Goal: Communication & Community: Answer question/provide support

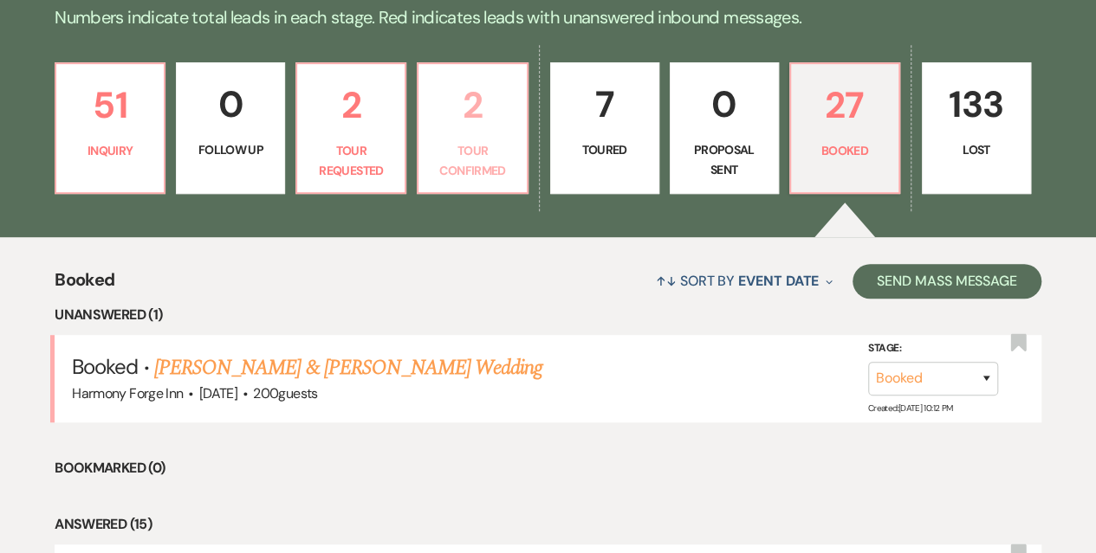
click at [495, 160] on p "Tour Confirmed" at bounding box center [472, 160] width 87 height 39
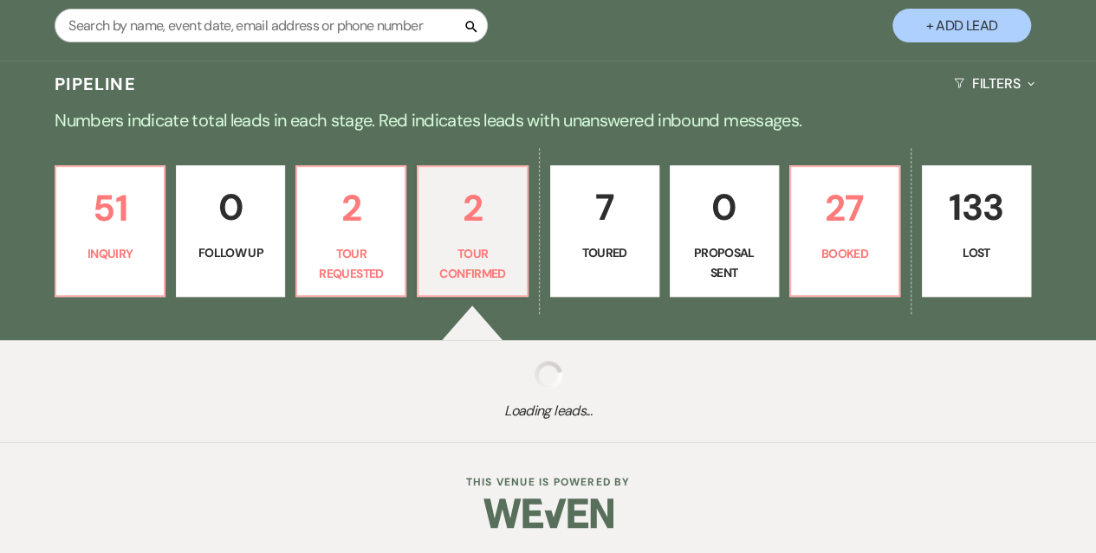
scroll to position [430, 0]
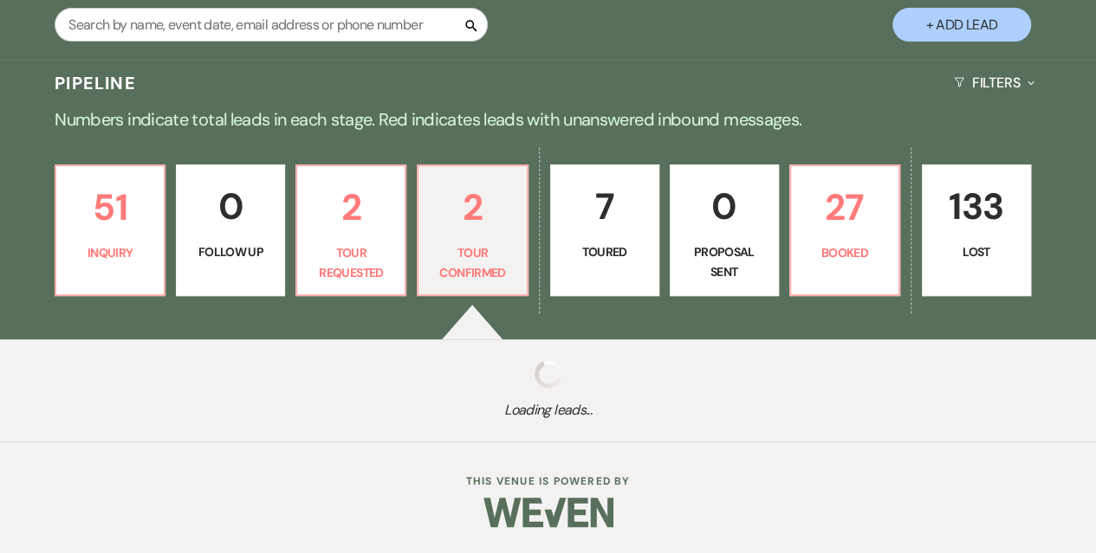
select select "4"
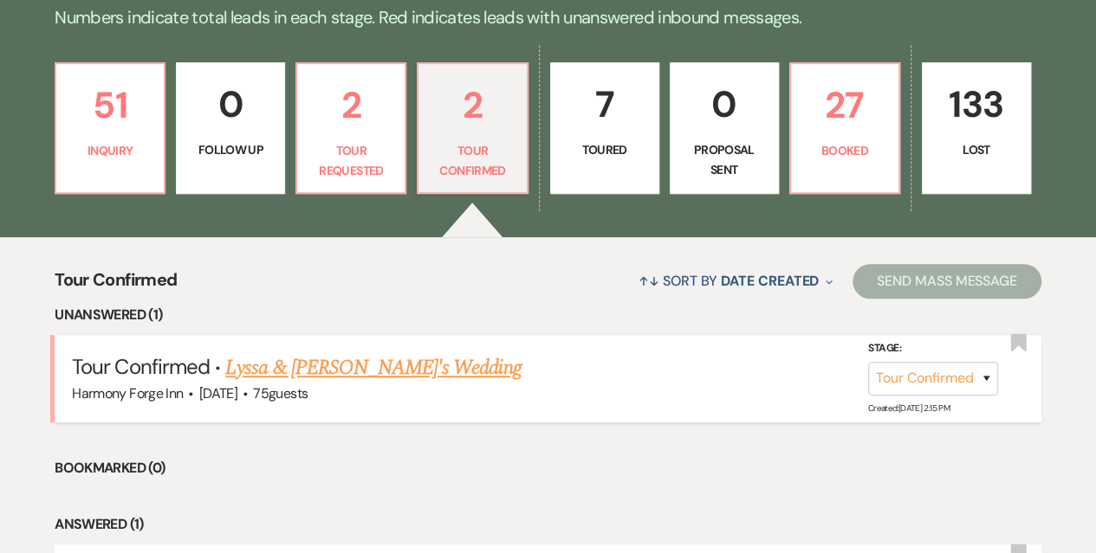
click at [288, 374] on link "Lyssa & Fiance's Wedding" at bounding box center [372, 368] width 295 height 31
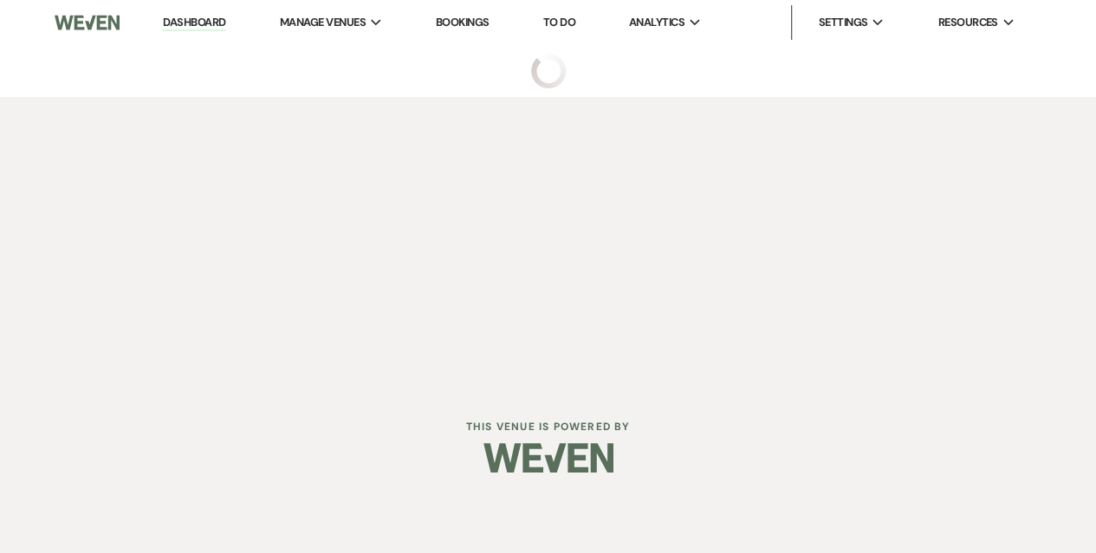
select select "4"
select select "5"
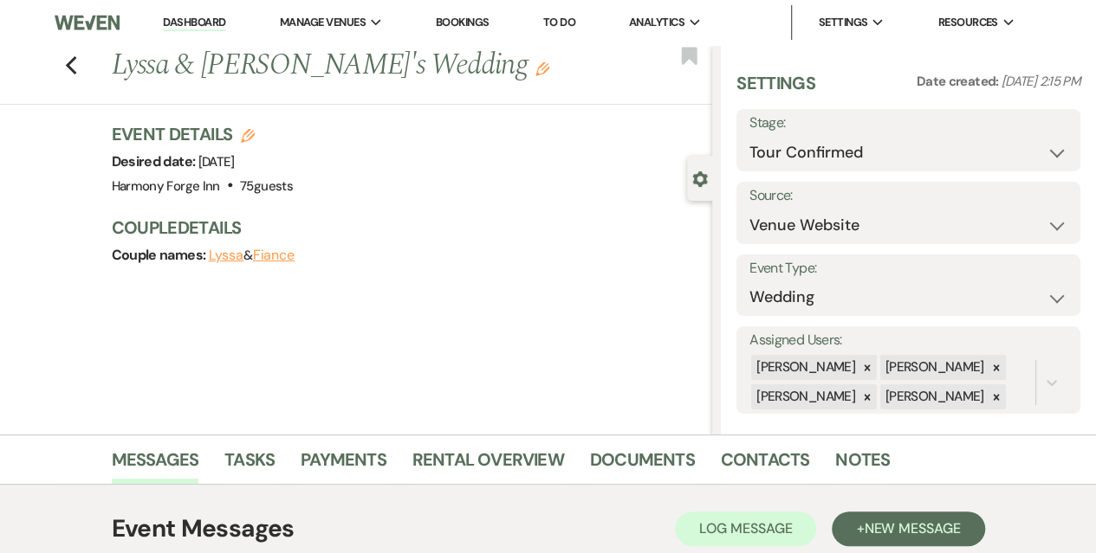
click at [182, 18] on link "Dashboard" at bounding box center [194, 23] width 62 height 16
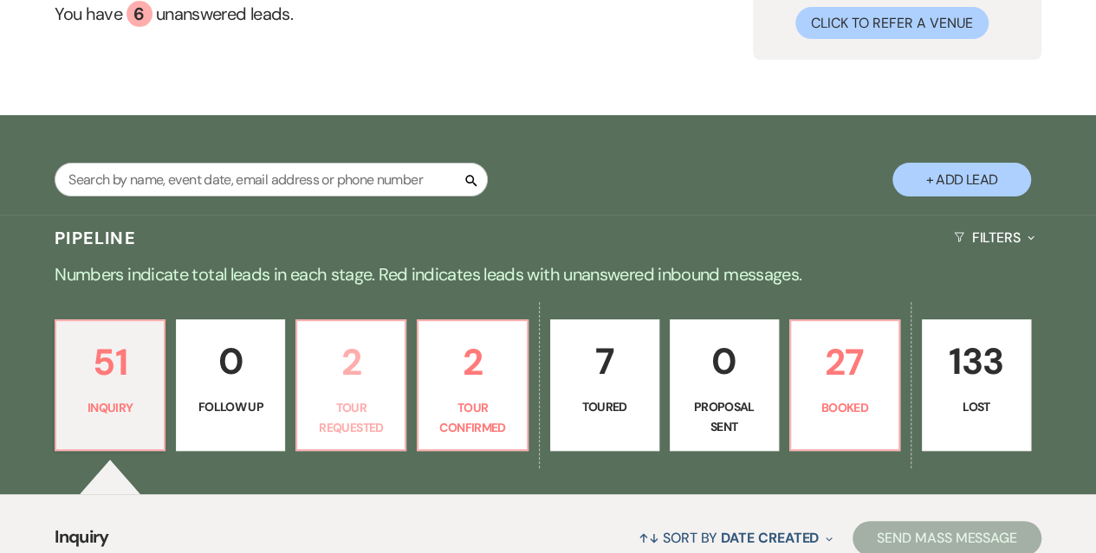
click at [371, 377] on p "2" at bounding box center [350, 362] width 87 height 58
select select "2"
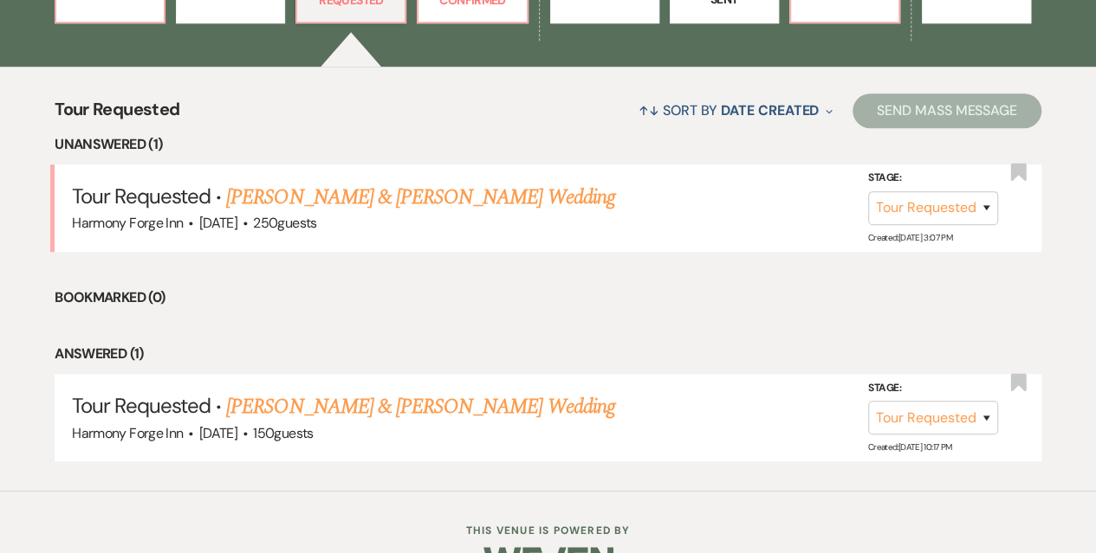
scroll to position [606, 0]
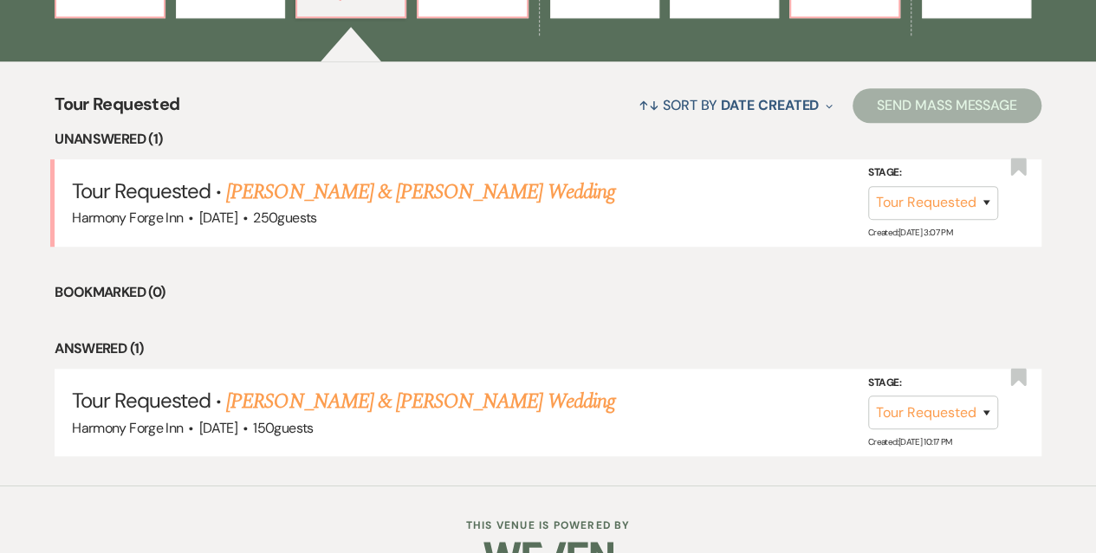
click at [378, 188] on link "Mikayla & Jim Gross's Wedding" at bounding box center [420, 192] width 388 height 31
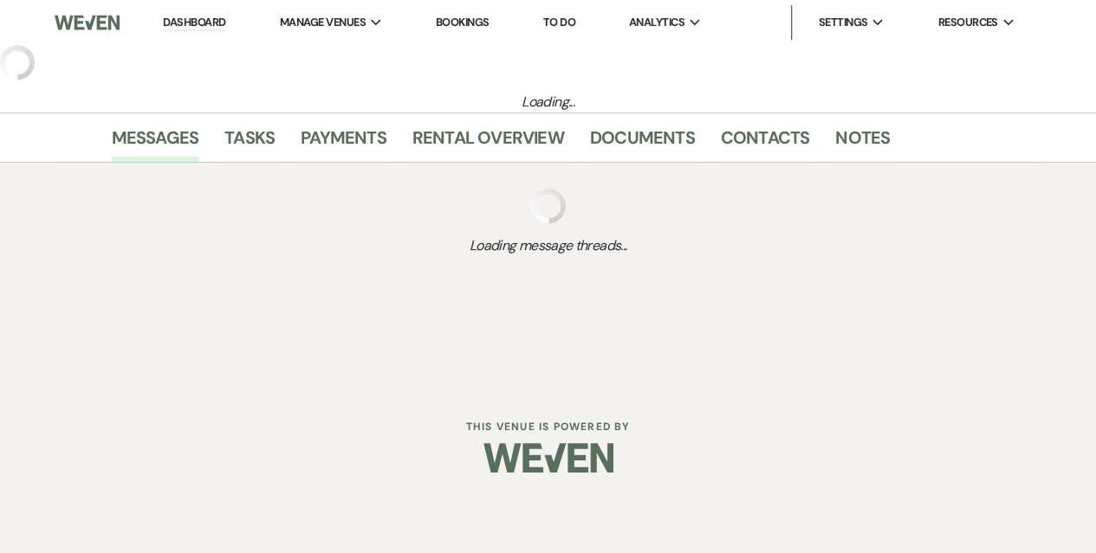
select select "2"
select select "5"
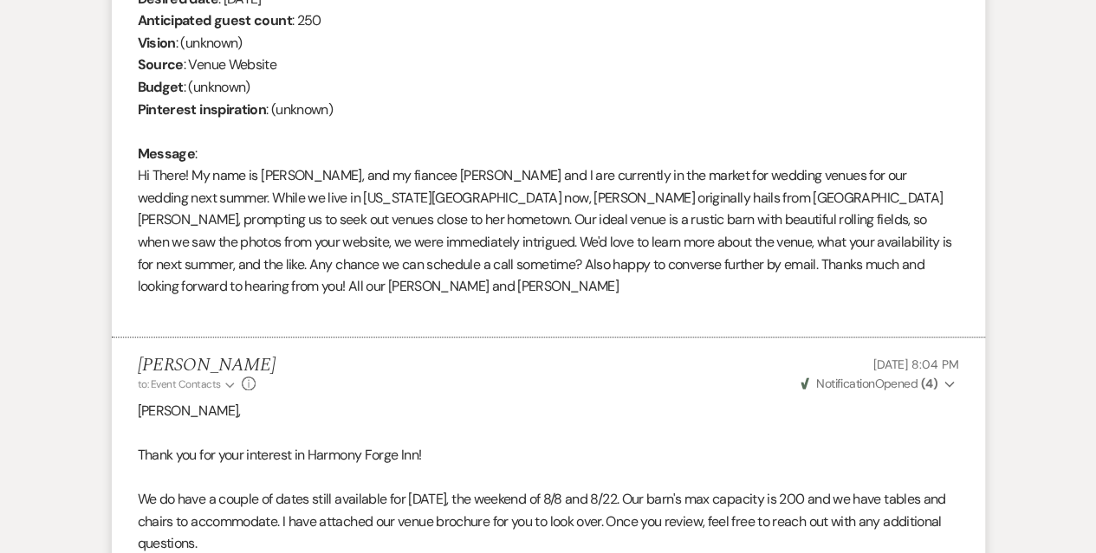
scroll to position [520, 0]
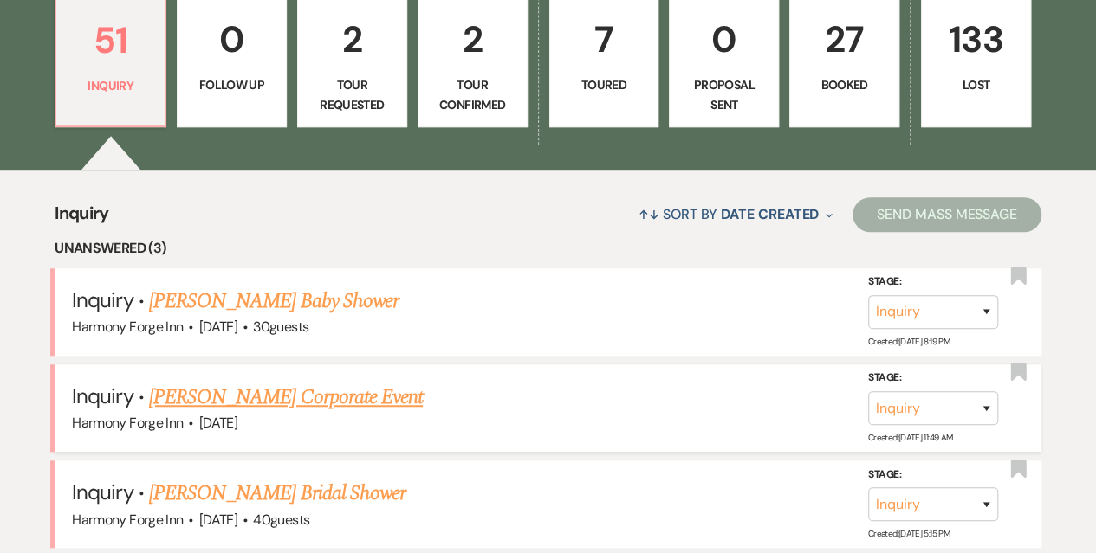
scroll to position [433, 0]
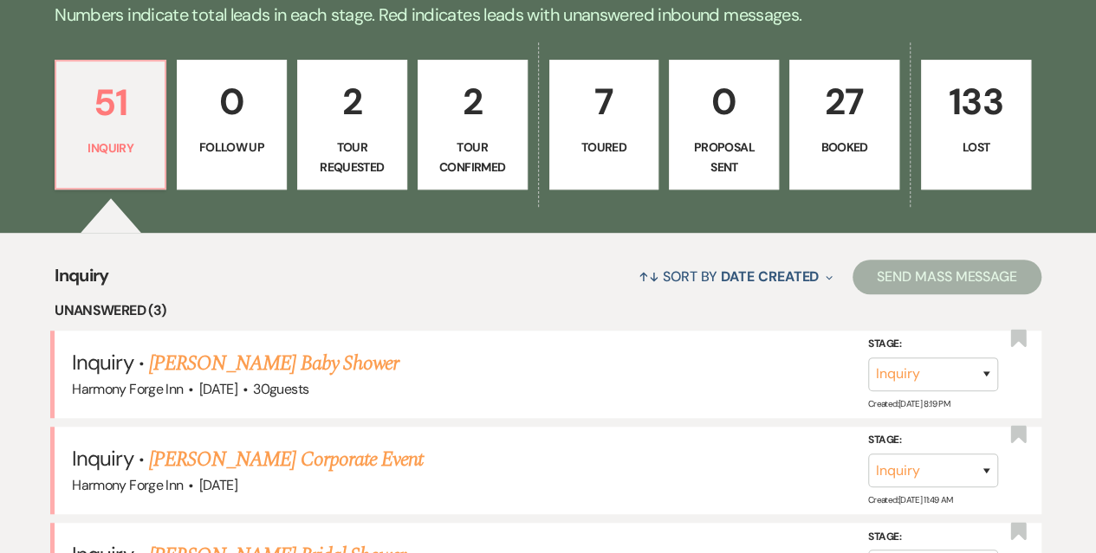
click at [468, 134] on link "2 Tour Confirmed" at bounding box center [472, 125] width 110 height 130
select select "4"
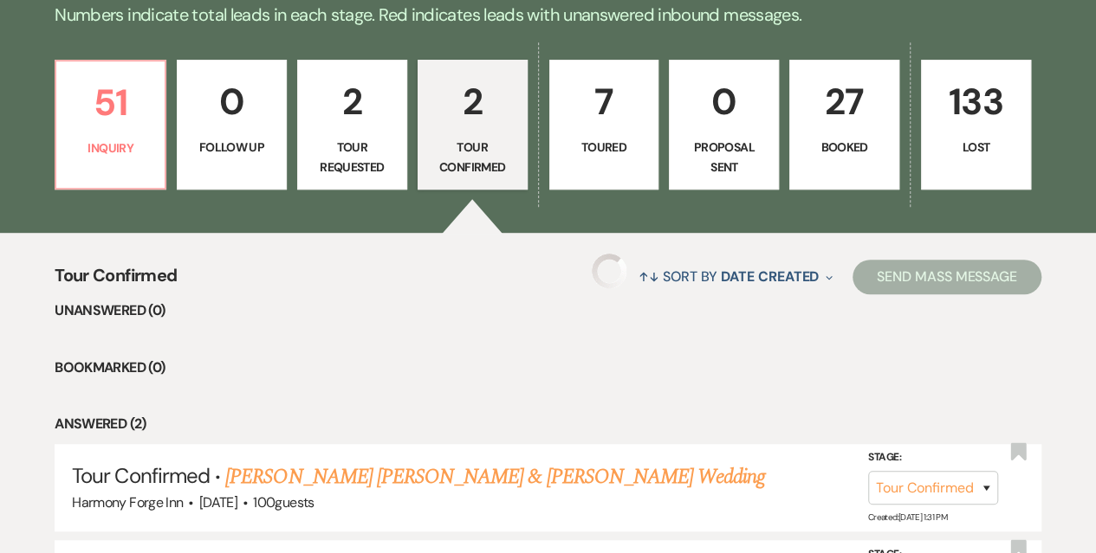
select select "4"
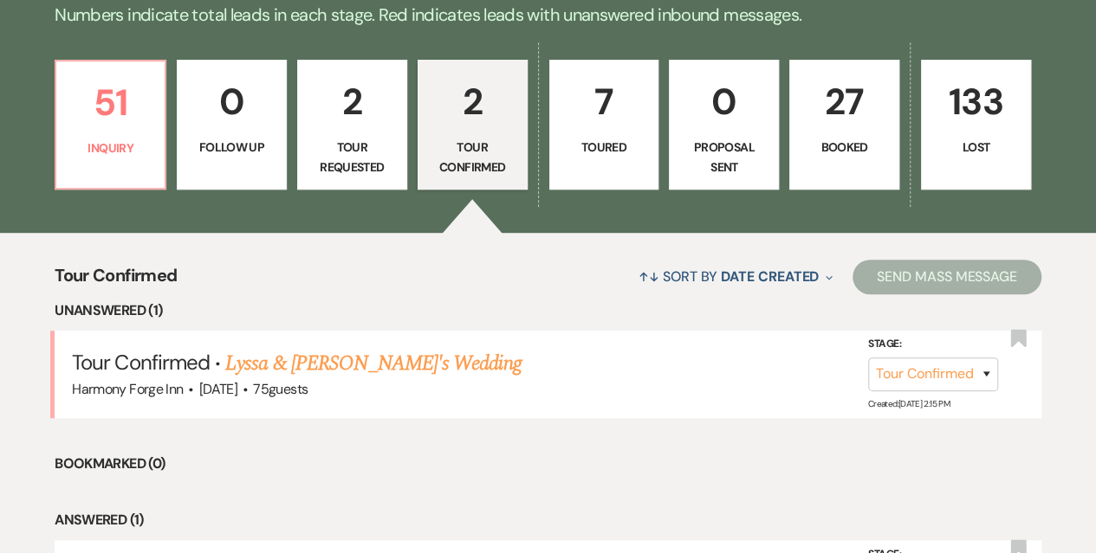
click at [349, 153] on p "Tour Requested" at bounding box center [351, 157] width 87 height 39
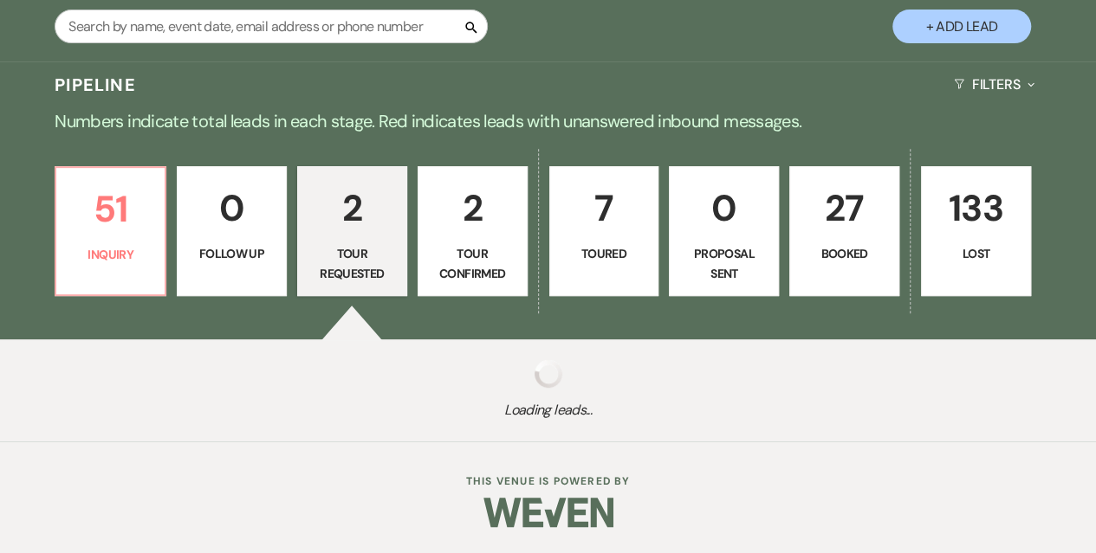
select select "2"
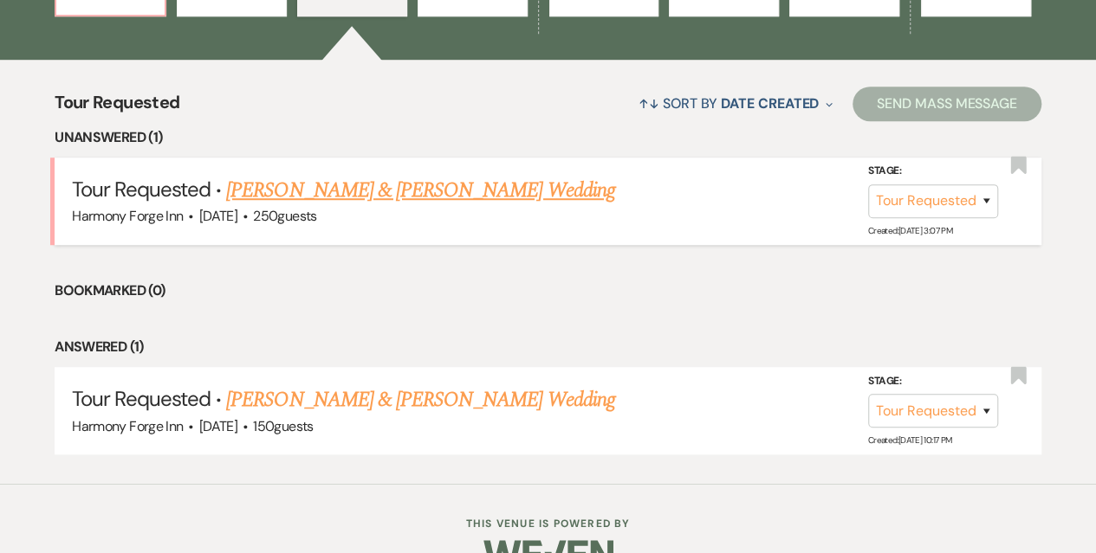
click at [340, 184] on link "Mikayla & Jim Gross's Wedding" at bounding box center [420, 190] width 388 height 31
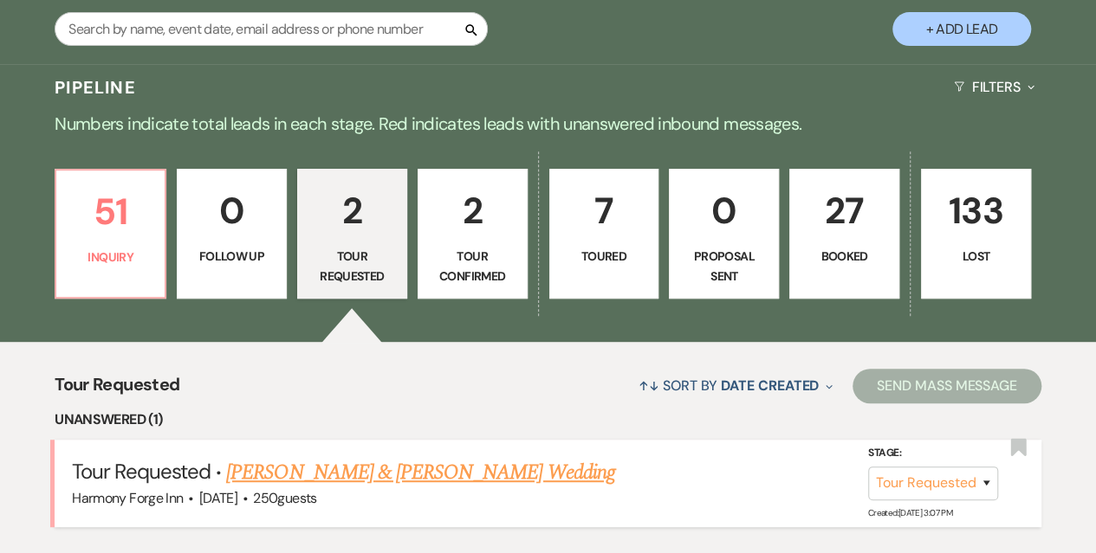
select select "2"
select select "5"
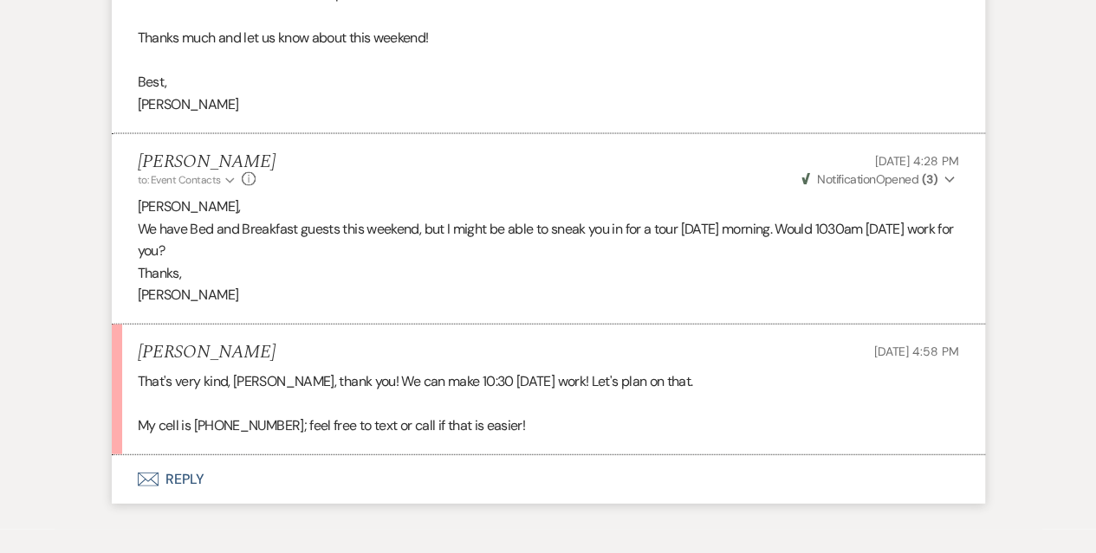
scroll to position [1831, 0]
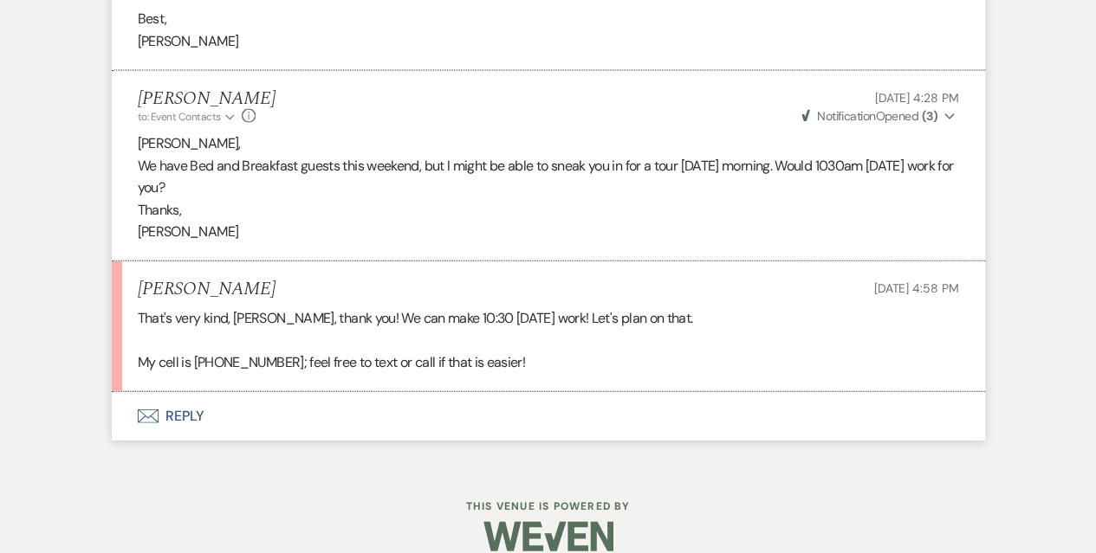
click at [196, 394] on button "Envelope Reply" at bounding box center [548, 416] width 873 height 49
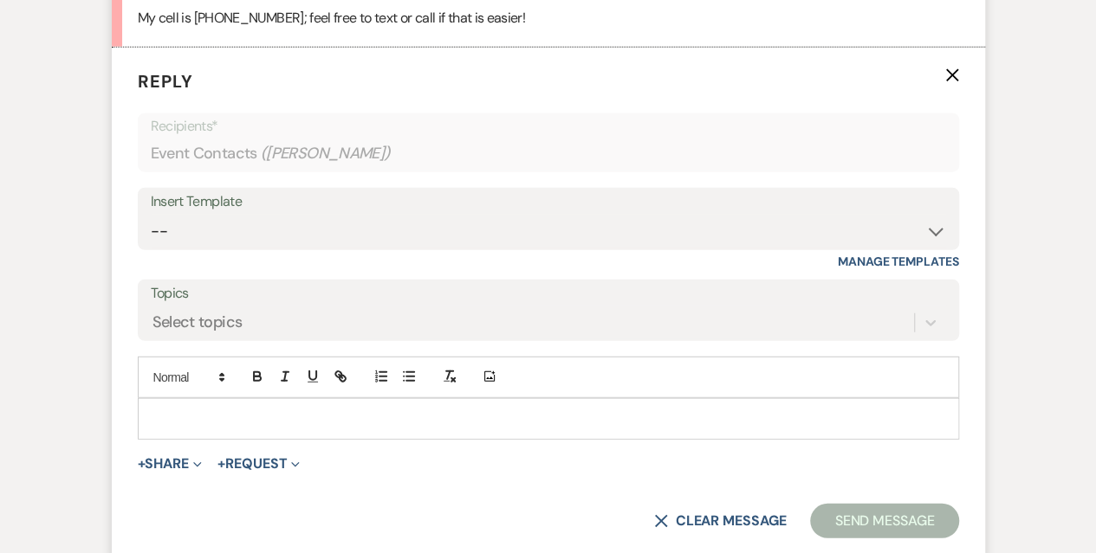
scroll to position [2177, 0]
click at [191, 408] on p at bounding box center [548, 417] width 793 height 19
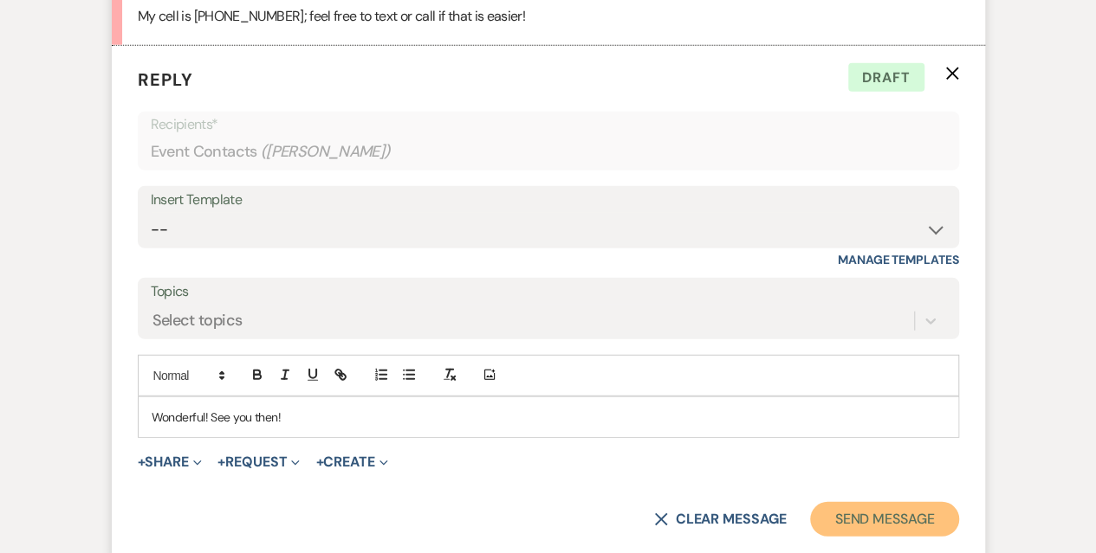
click at [849, 502] on button "Send Message" at bounding box center [884, 519] width 148 height 35
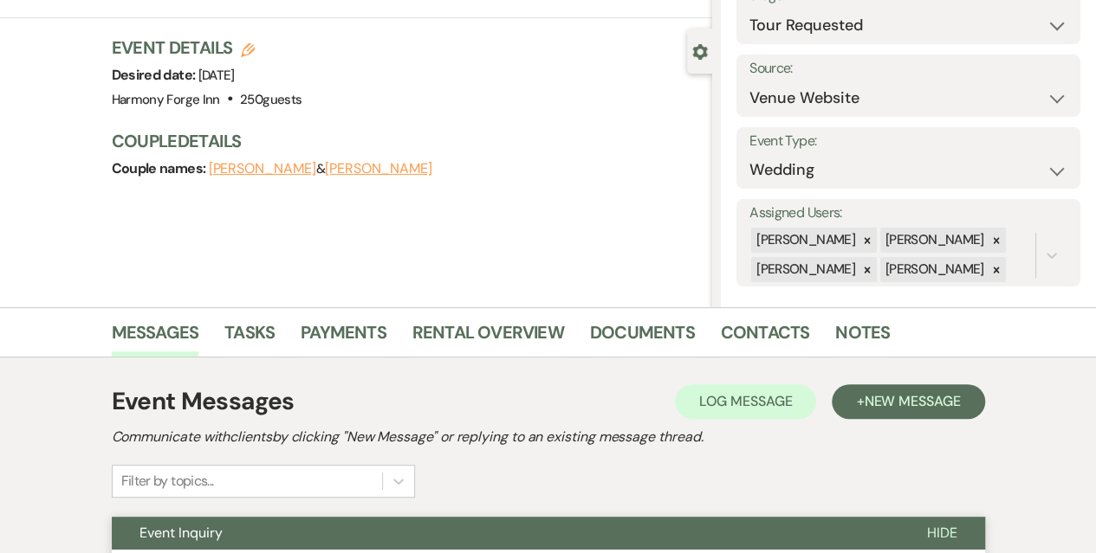
scroll to position [0, 0]
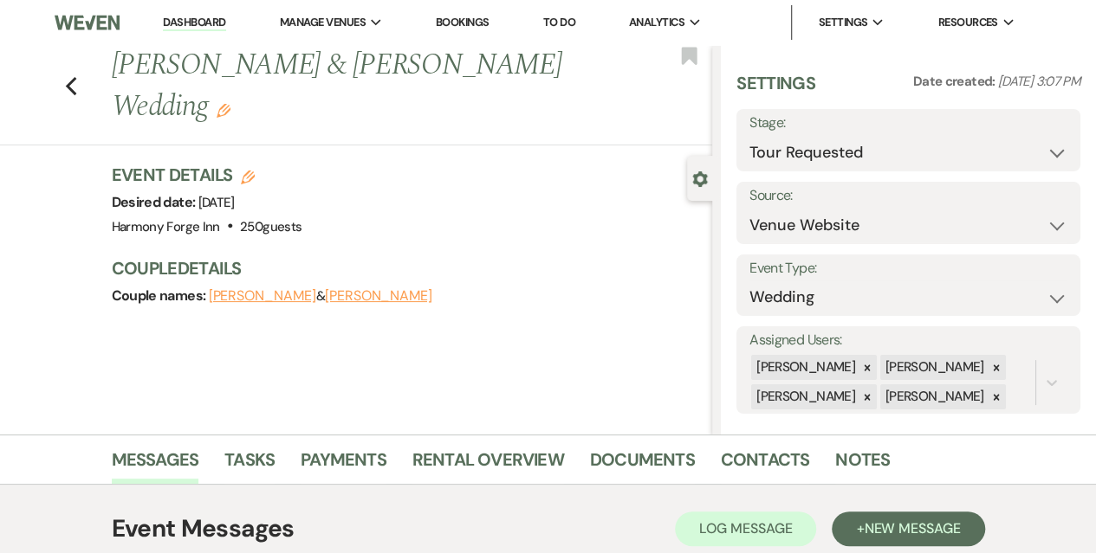
click at [205, 23] on link "Dashboard" at bounding box center [194, 23] width 62 height 16
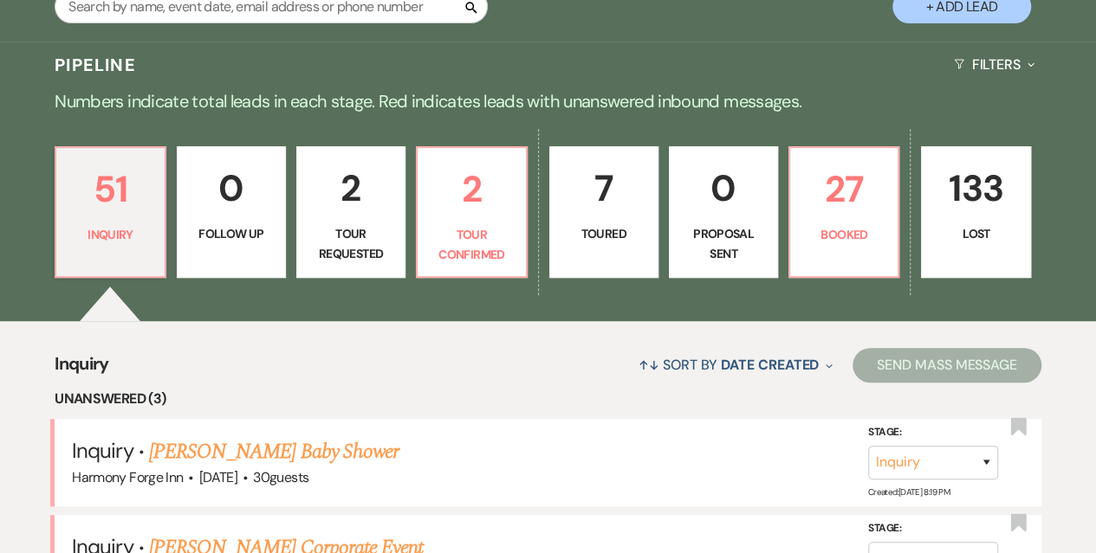
scroll to position [520, 0]
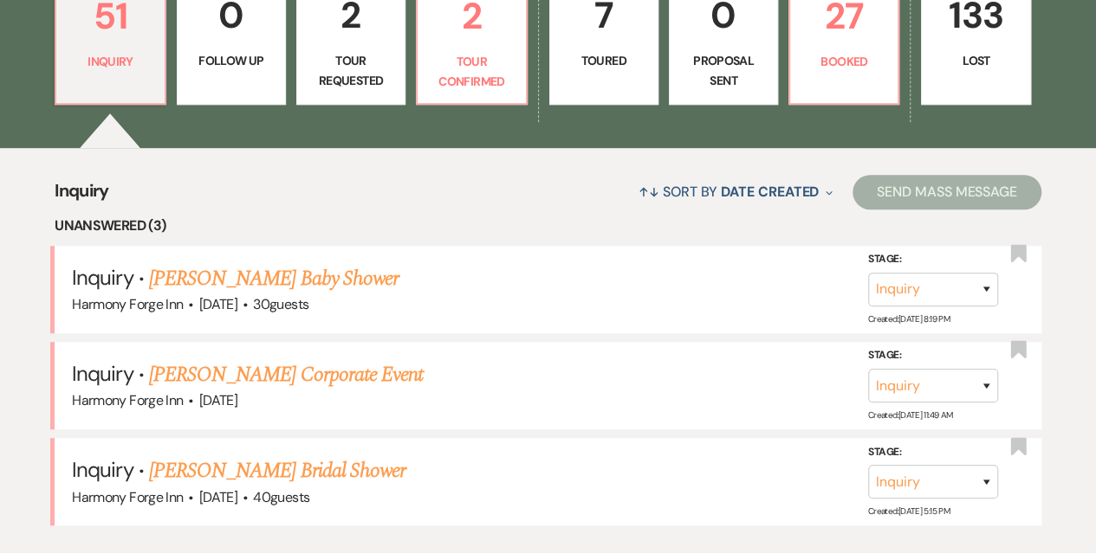
click at [386, 54] on p "Tour Requested" at bounding box center [350, 70] width 87 height 39
select select "2"
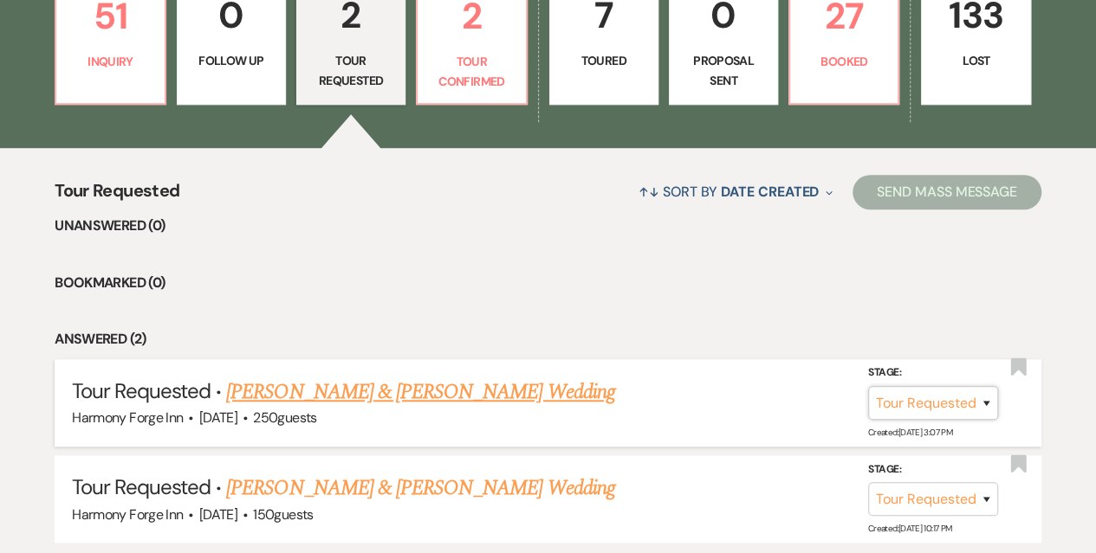
click at [886, 398] on select "Inquiry Follow Up Tour Requested Tour Confirmed Toured Proposal Sent Booked Lost" at bounding box center [933, 403] width 130 height 34
select select "4"
click at [868, 386] on select "Inquiry Follow Up Tour Requested Tour Confirmed Toured Proposal Sent Booked Lost" at bounding box center [933, 403] width 130 height 34
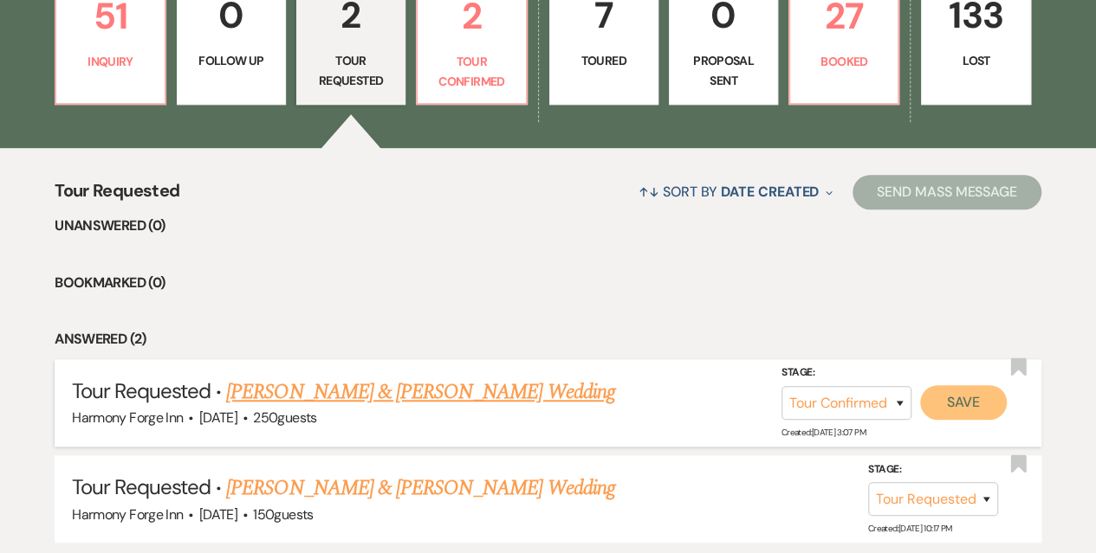
click at [974, 404] on button "Save" at bounding box center [963, 402] width 87 height 35
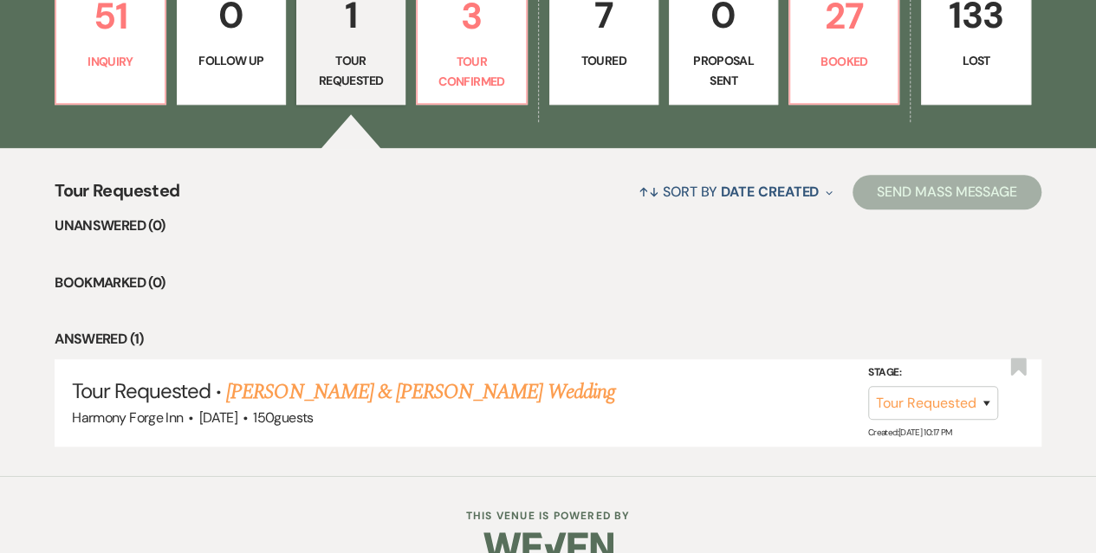
click at [532, 280] on li "Bookmarked (0)" at bounding box center [548, 283] width 987 height 23
click at [476, 82] on p "Tour Confirmed" at bounding box center [471, 71] width 87 height 39
select select "4"
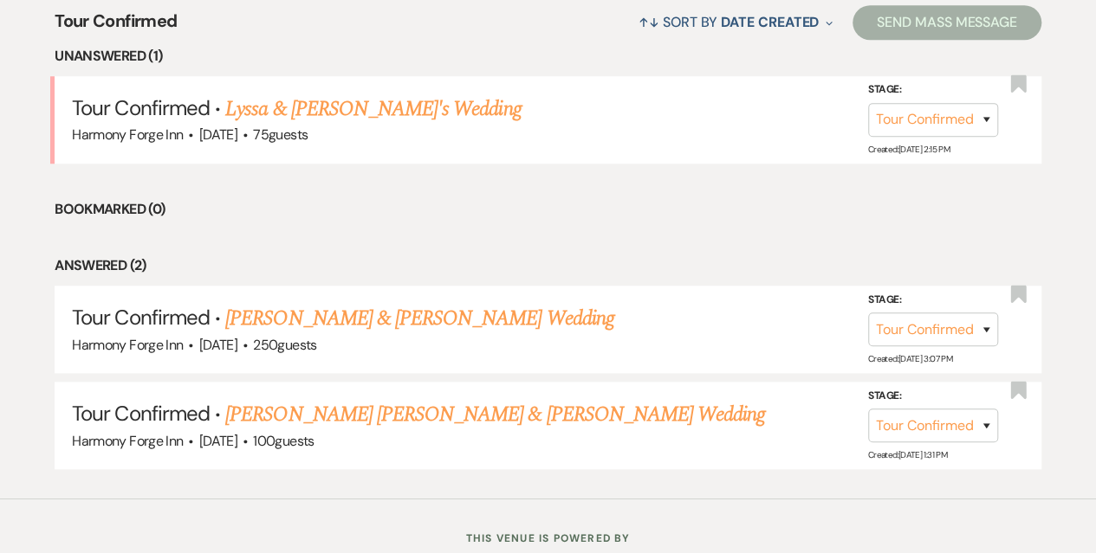
scroll to position [693, 0]
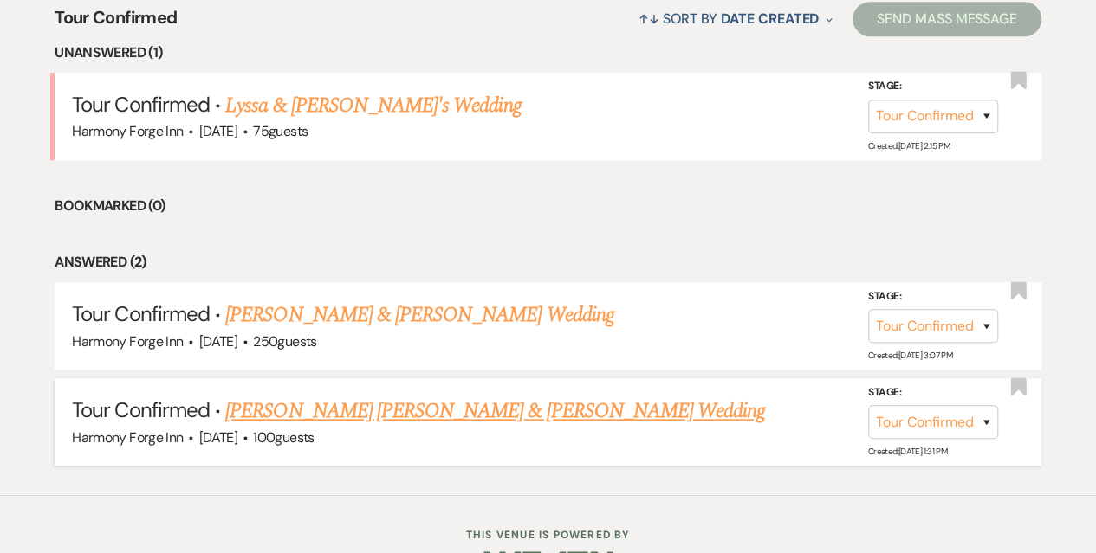
click at [371, 415] on link "Cooper Hathaway & Katri Randall's Wedding" at bounding box center [495, 411] width 540 height 31
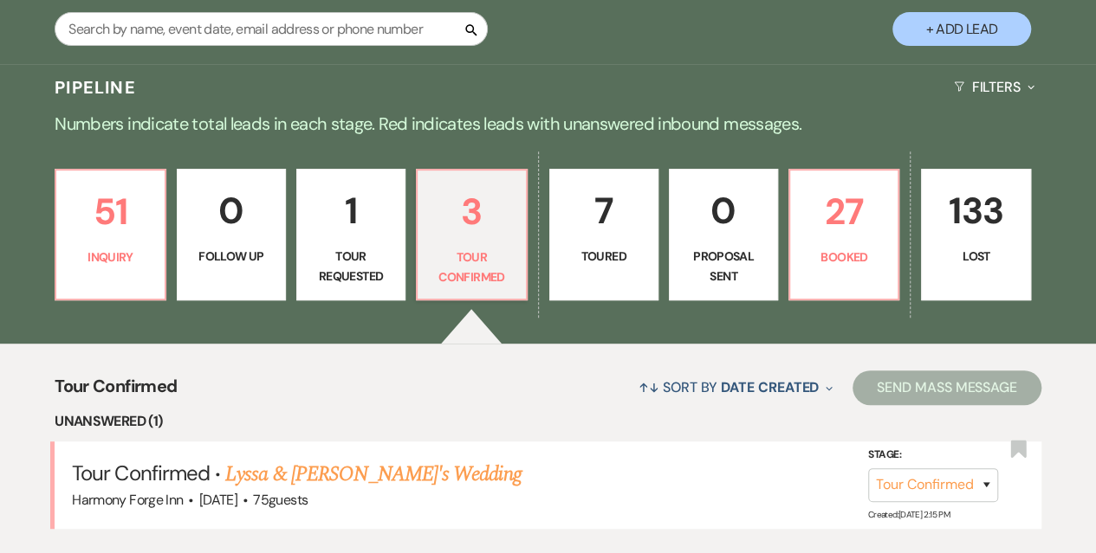
select select "4"
select select "5"
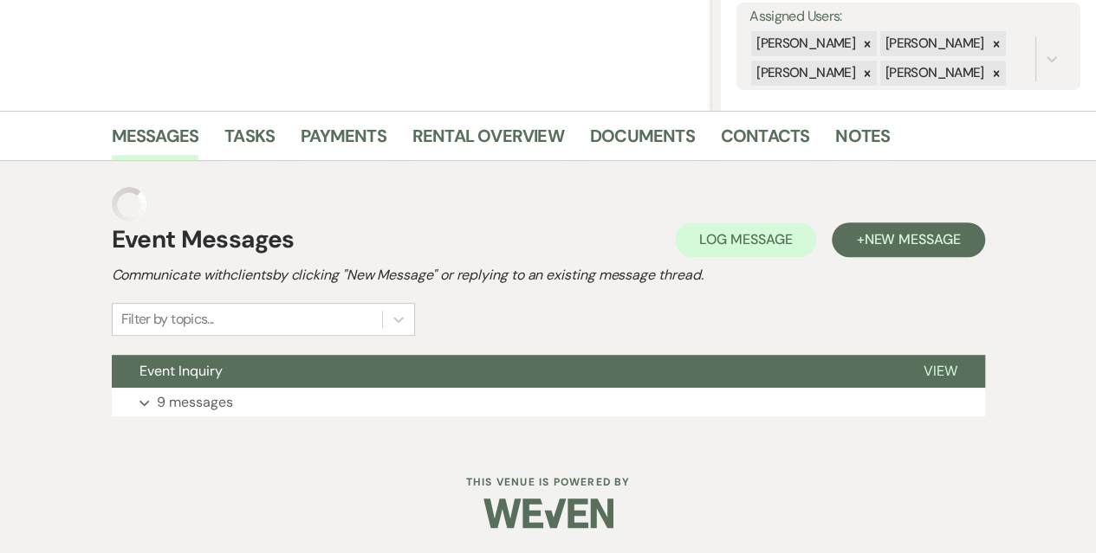
scroll to position [289, 0]
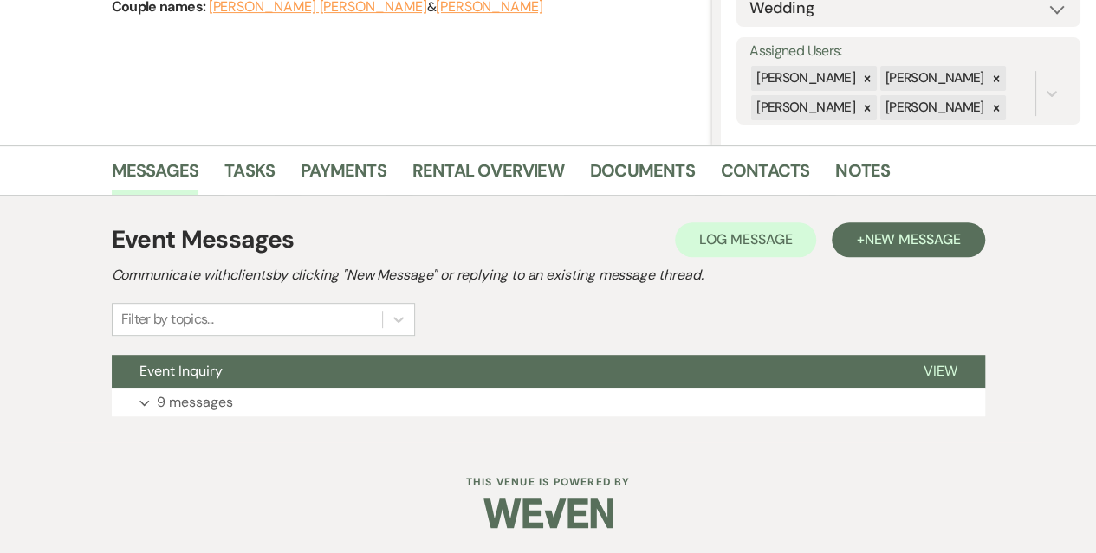
scroll to position [693, 0]
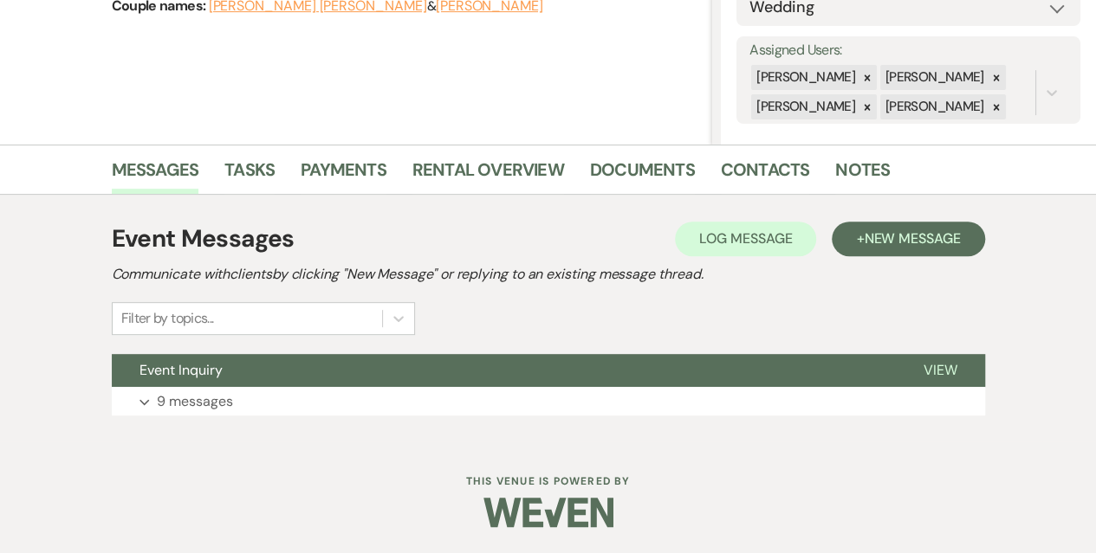
select select "4"
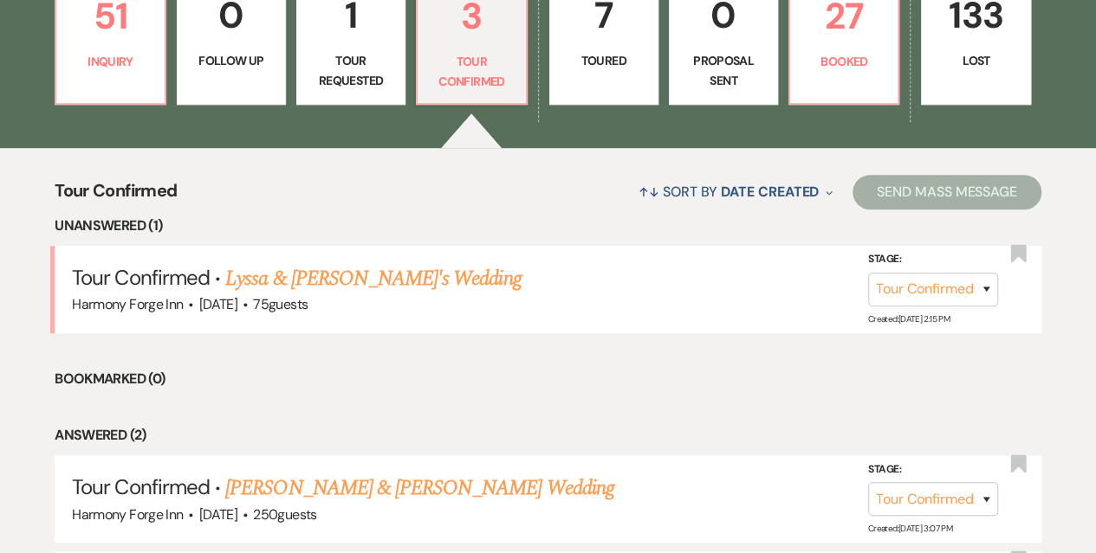
scroll to position [520, 0]
click at [314, 287] on link "Lyssa & Fiance's Wedding" at bounding box center [372, 278] width 295 height 31
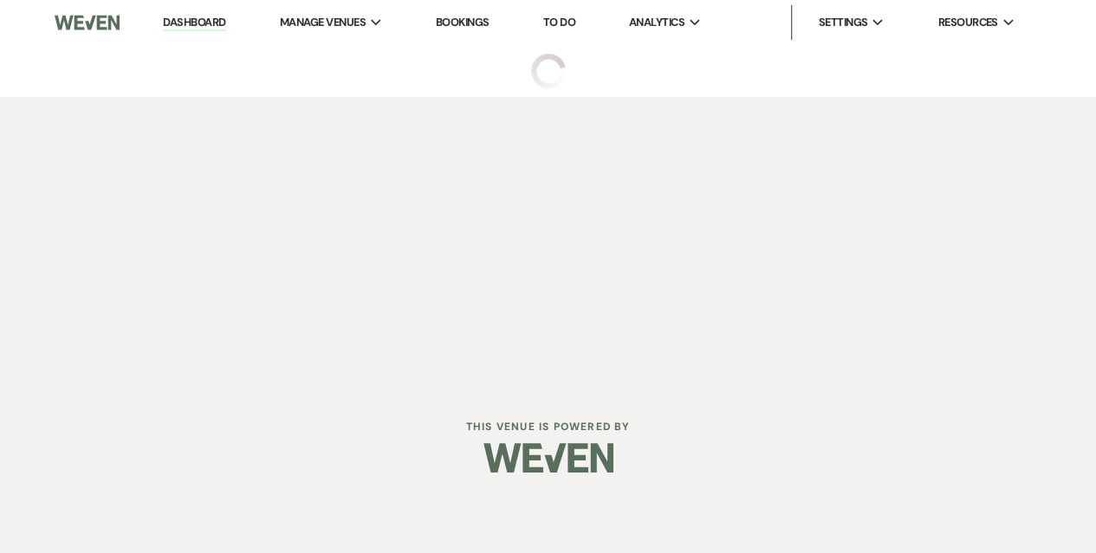
select select "4"
select select "5"
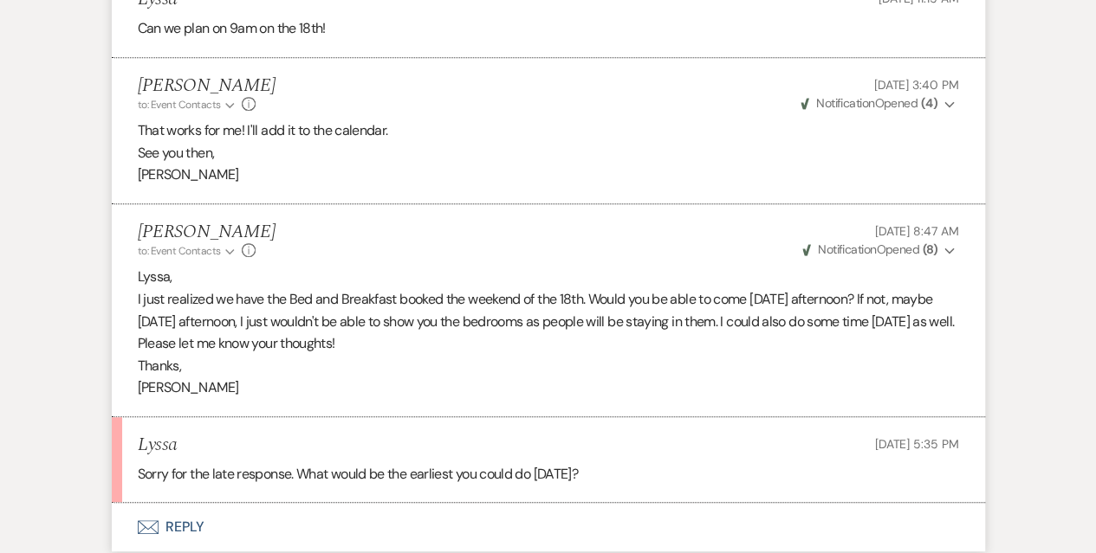
scroll to position [3724, 0]
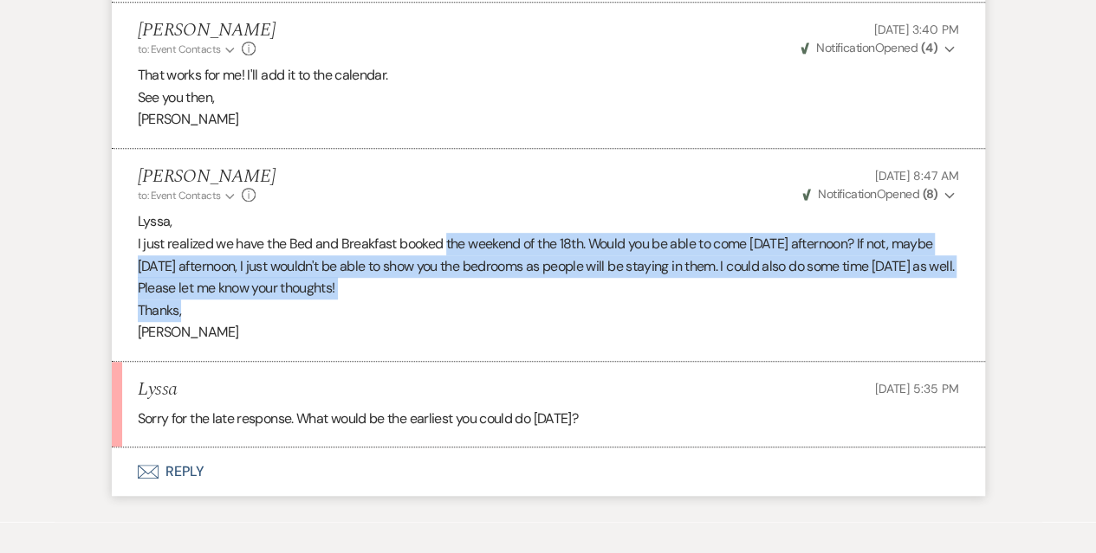
drag, startPoint x: 447, startPoint y: 241, endPoint x: 707, endPoint y: 319, distance: 271.3
click at [707, 319] on div "Lyssa, I just realized we have the Bed and Breakfast booked the weekend of the …" at bounding box center [548, 276] width 821 height 133
click at [707, 319] on p "Thanks," at bounding box center [548, 311] width 821 height 23
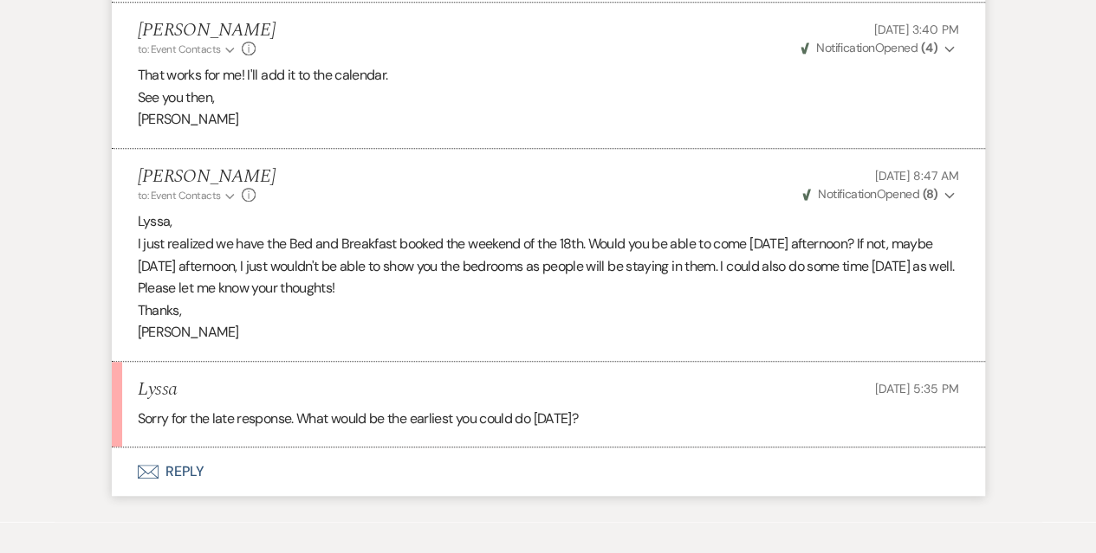
scroll to position [3811, 0]
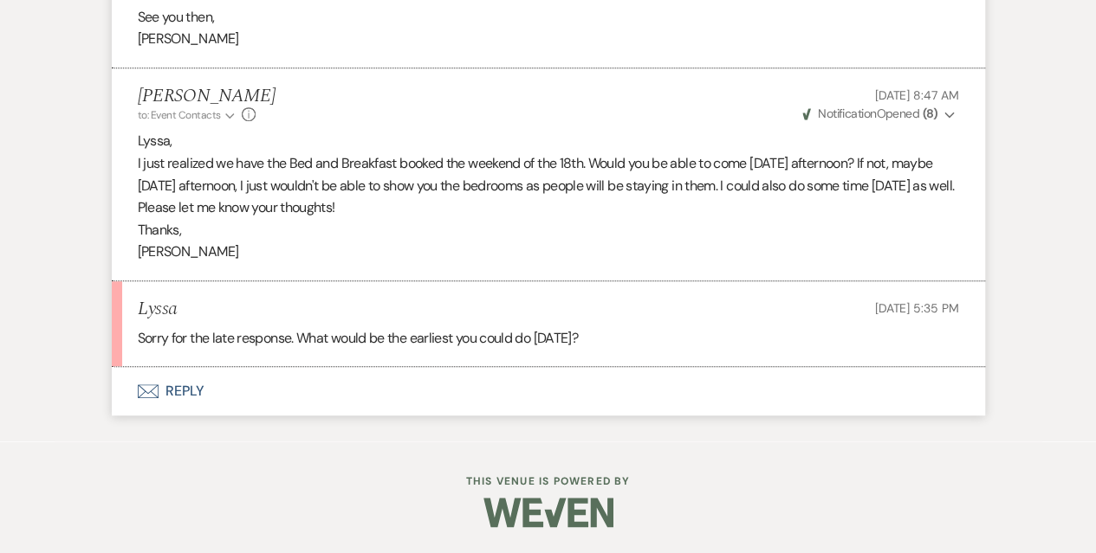
click at [186, 396] on button "Envelope Reply" at bounding box center [548, 391] width 873 height 49
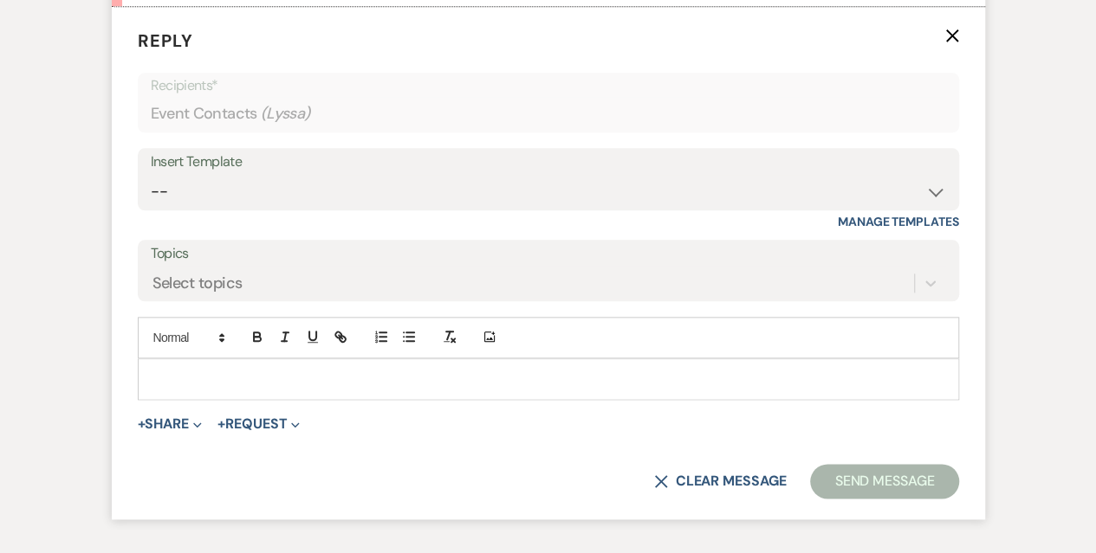
scroll to position [4169, 0]
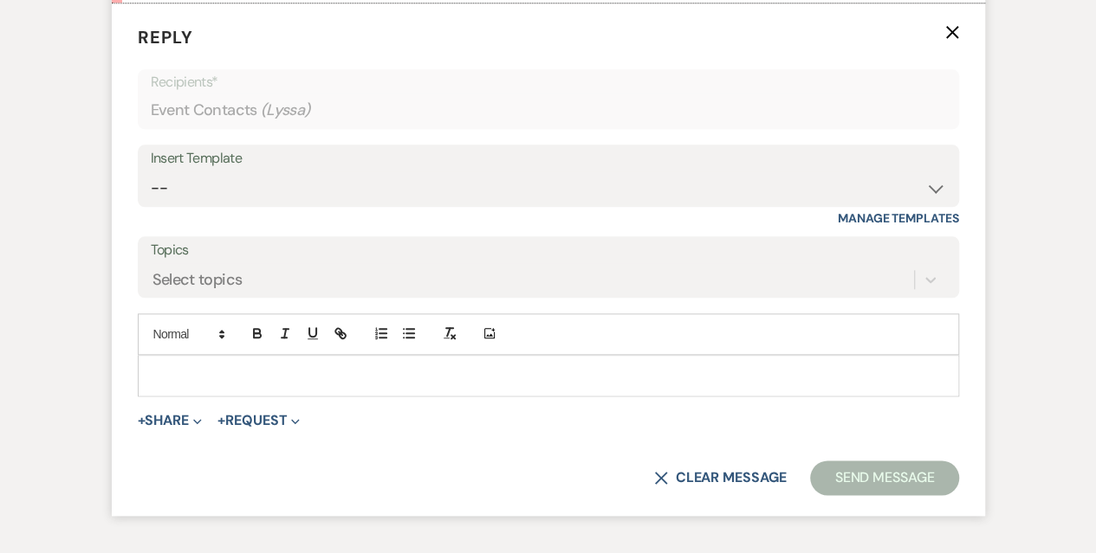
click at [186, 385] on p at bounding box center [548, 375] width 793 height 19
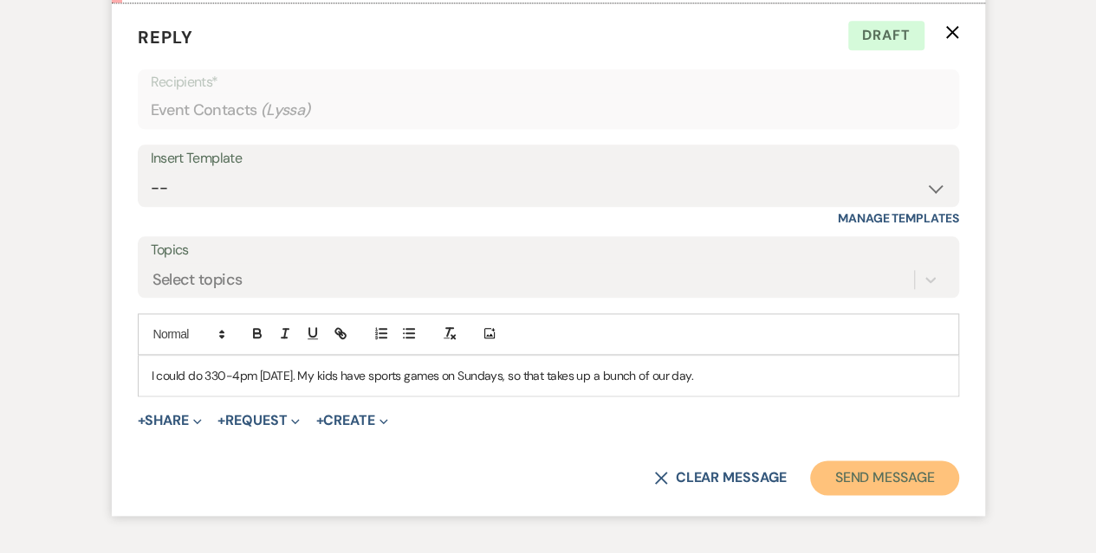
click at [852, 495] on button "Send Message" at bounding box center [884, 478] width 148 height 35
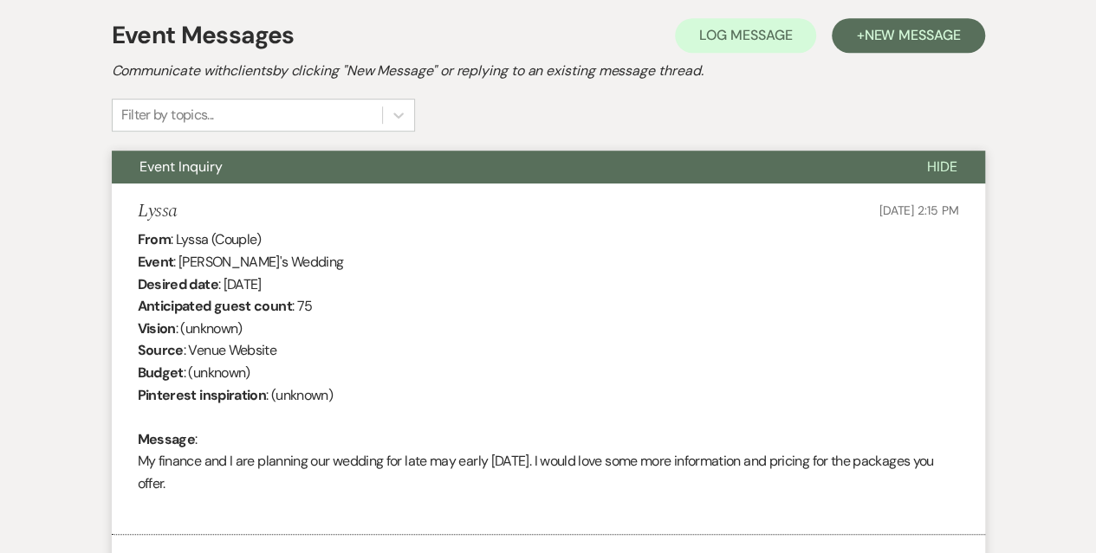
scroll to position [0, 0]
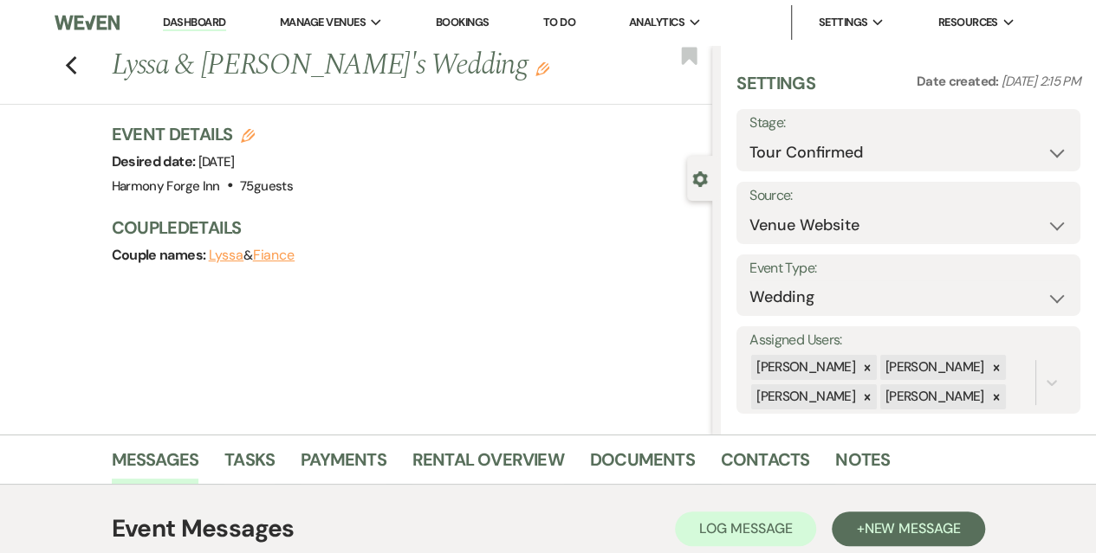
click at [176, 15] on link "Dashboard" at bounding box center [194, 23] width 62 height 16
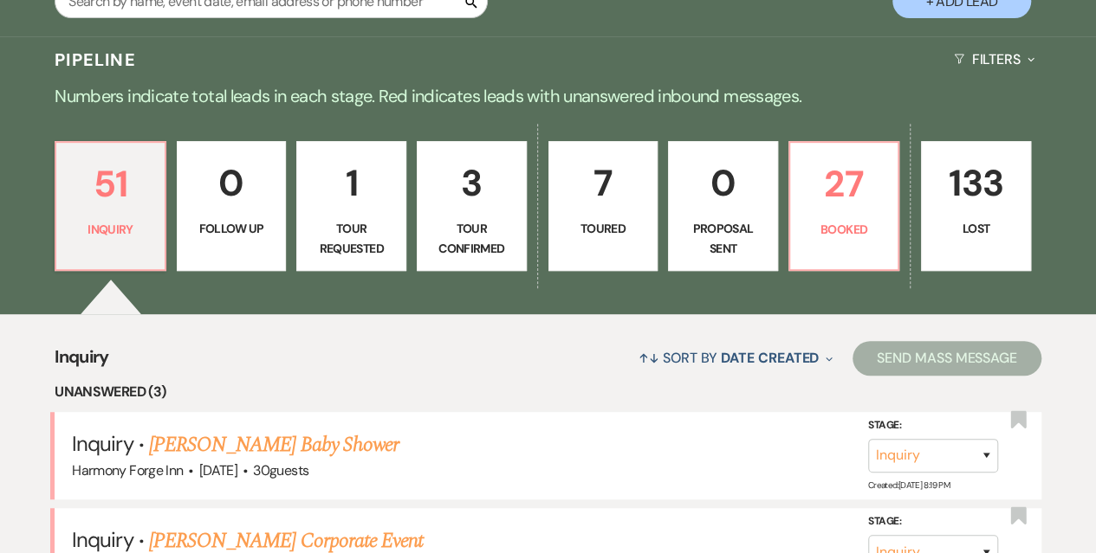
scroll to position [433, 0]
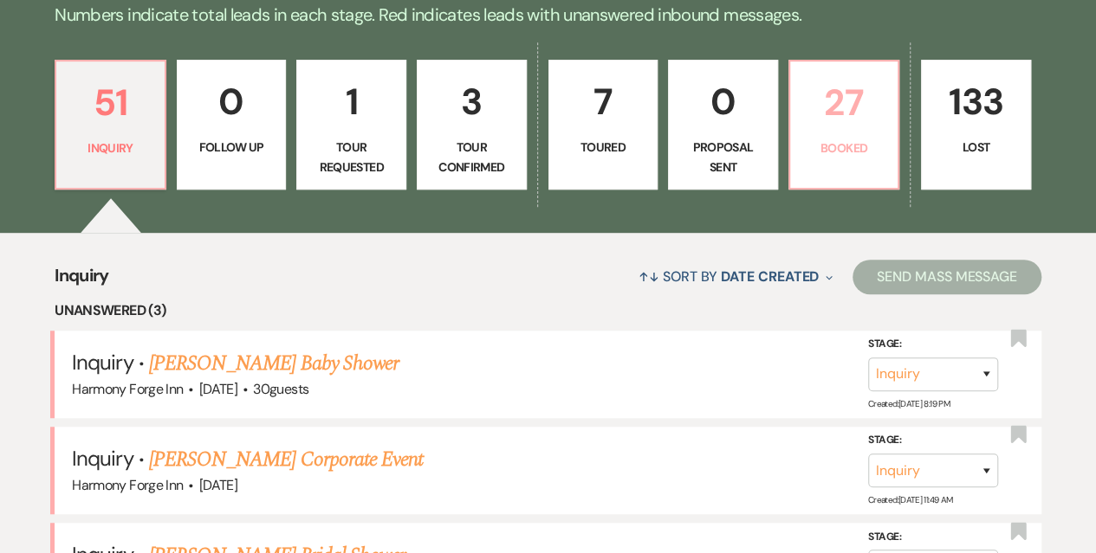
click at [866, 122] on p "27" at bounding box center [843, 103] width 87 height 58
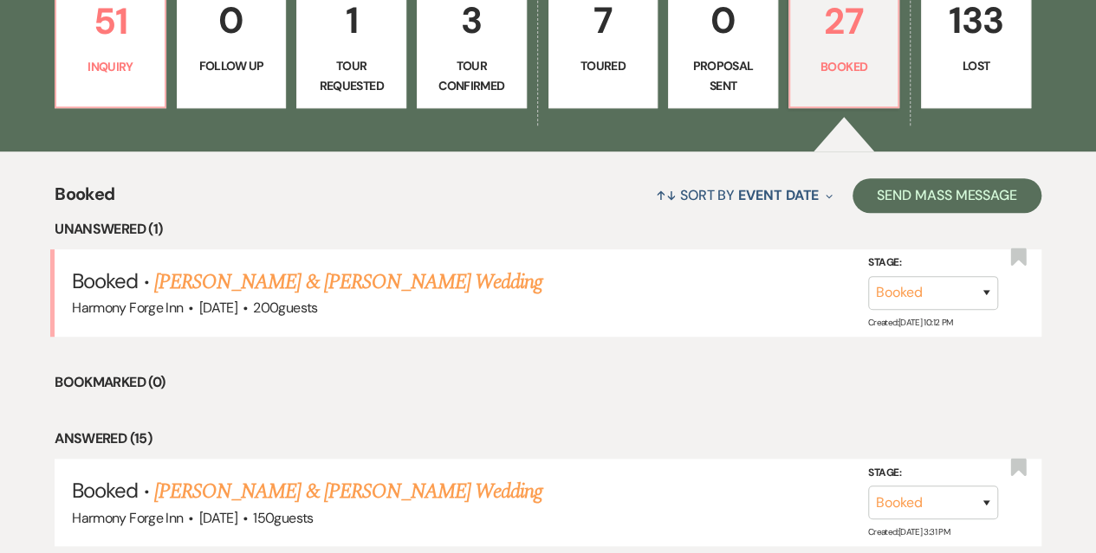
scroll to position [606, 0]
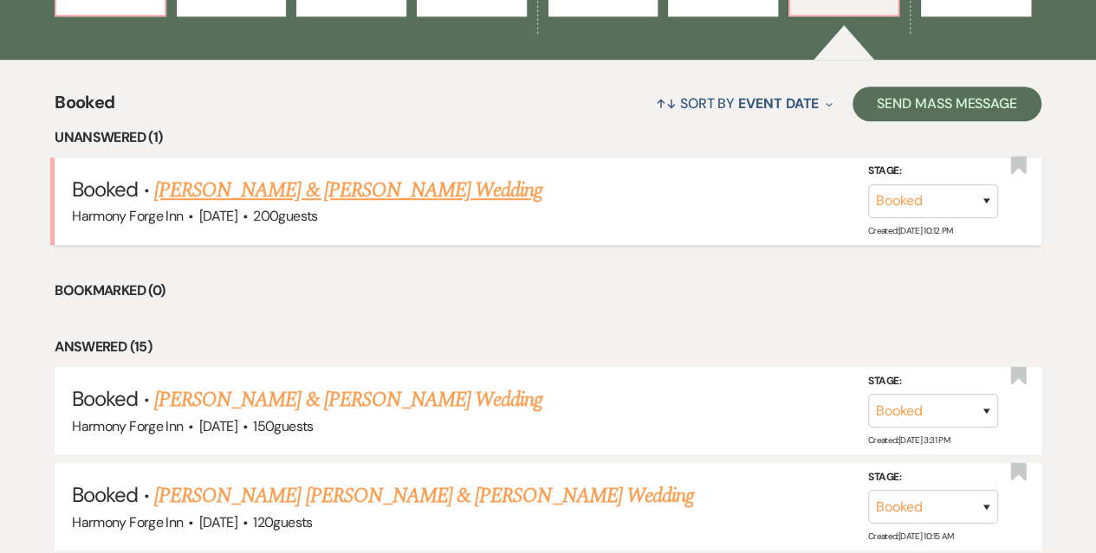
click at [206, 184] on link "[PERSON_NAME] & [PERSON_NAME] Wedding" at bounding box center [348, 190] width 388 height 31
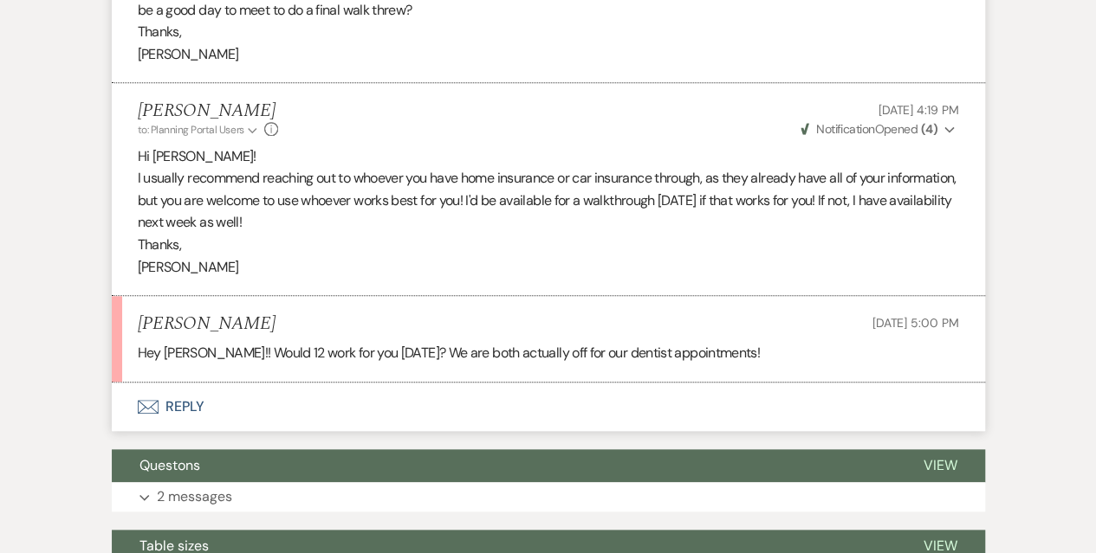
scroll to position [780, 0]
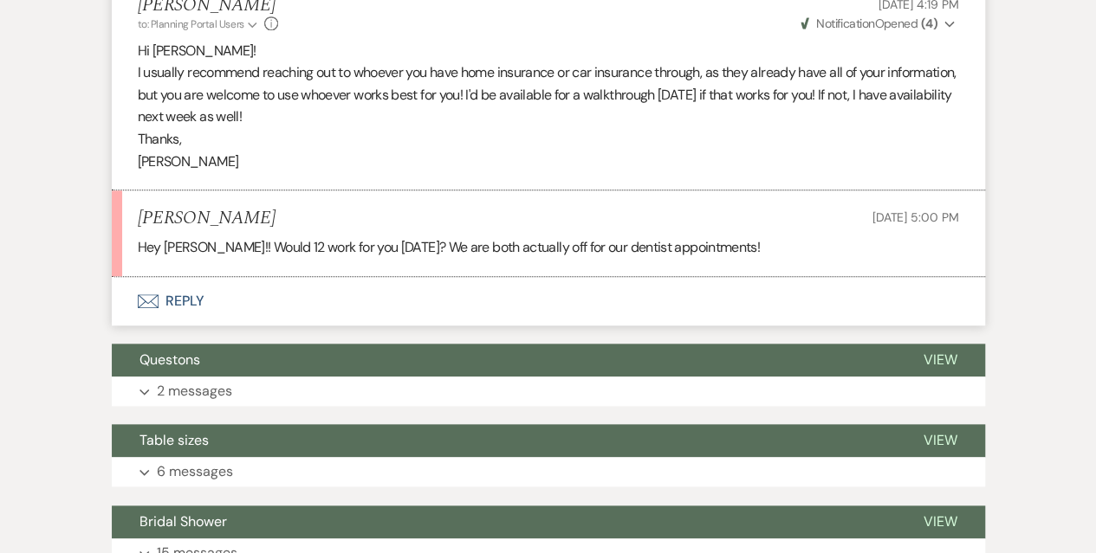
click at [161, 297] on button "Envelope Reply" at bounding box center [548, 301] width 873 height 49
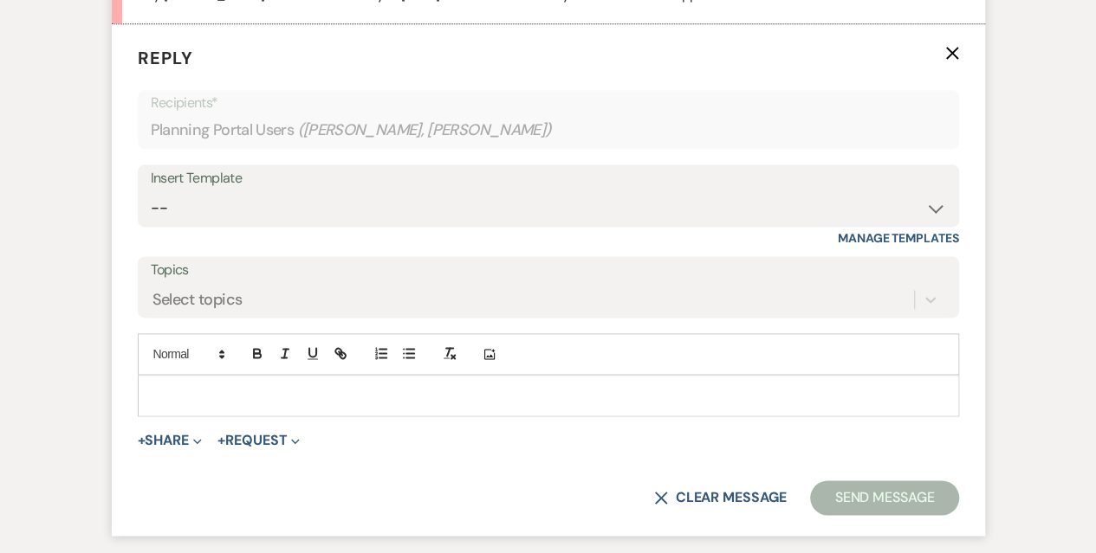
scroll to position [1034, 0]
click at [153, 394] on p at bounding box center [548, 394] width 793 height 19
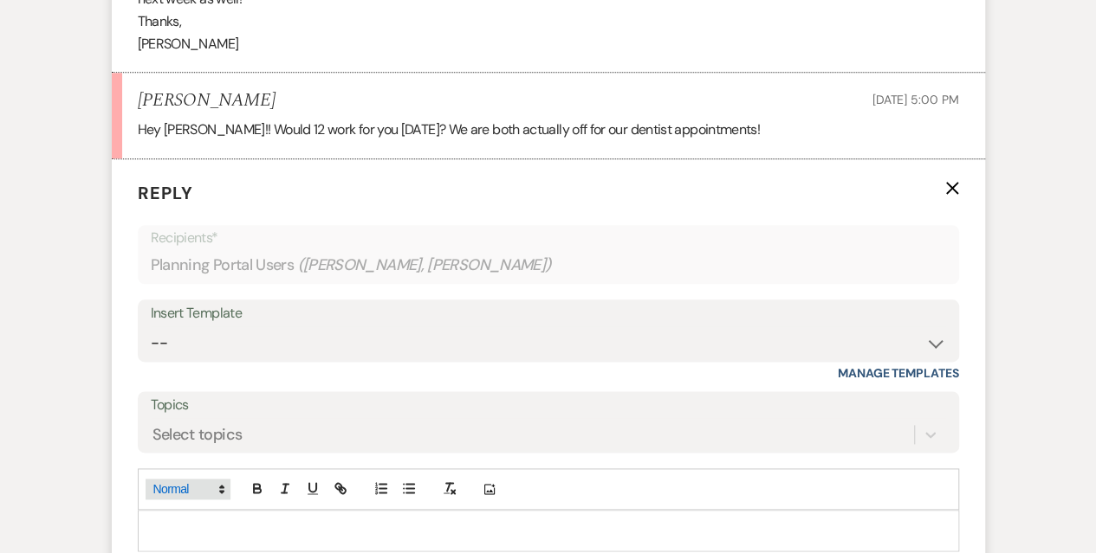
scroll to position [948, 0]
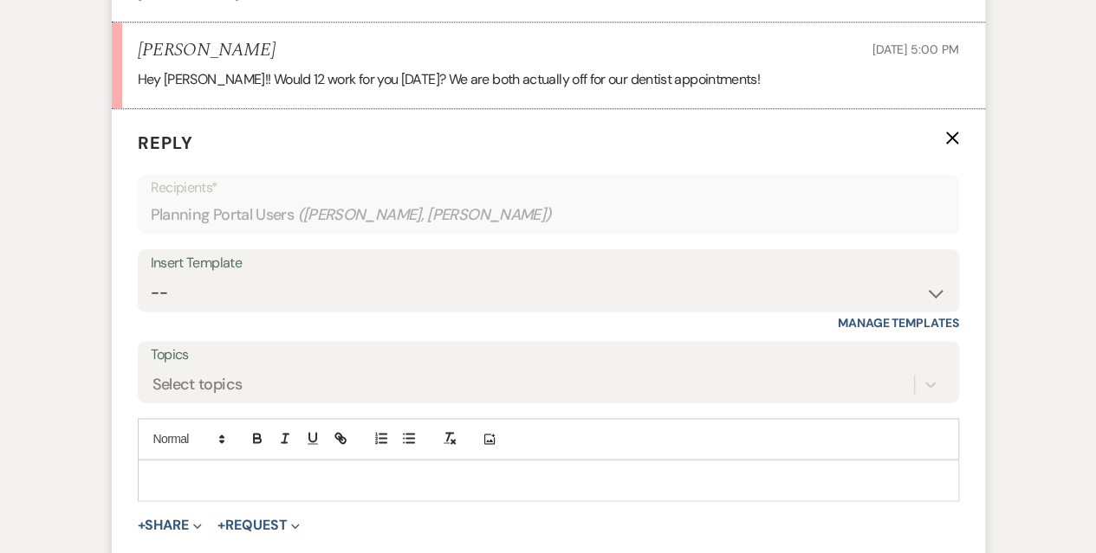
click at [187, 474] on p at bounding box center [548, 480] width 793 height 19
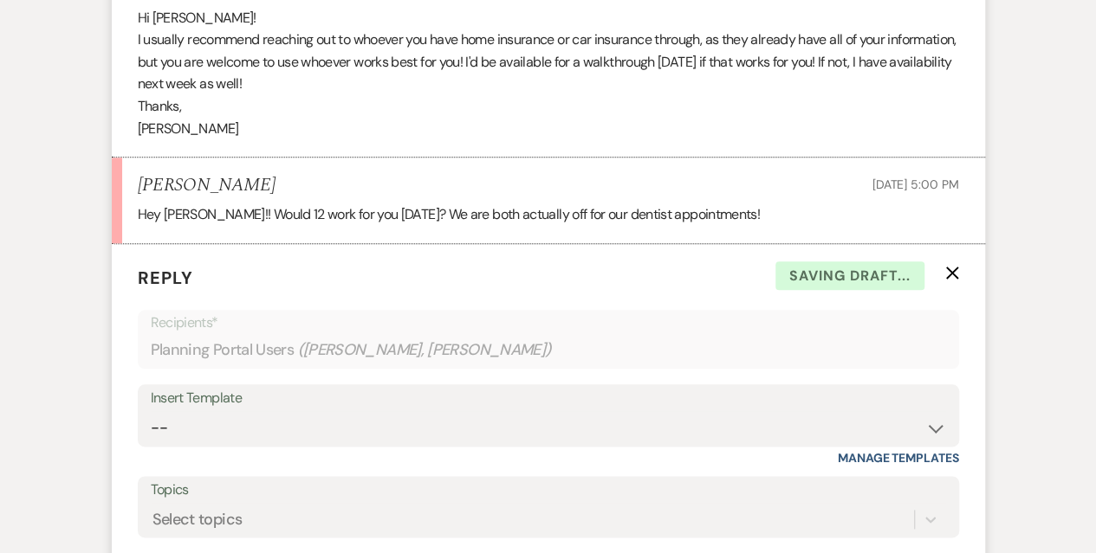
scroll to position [774, 0]
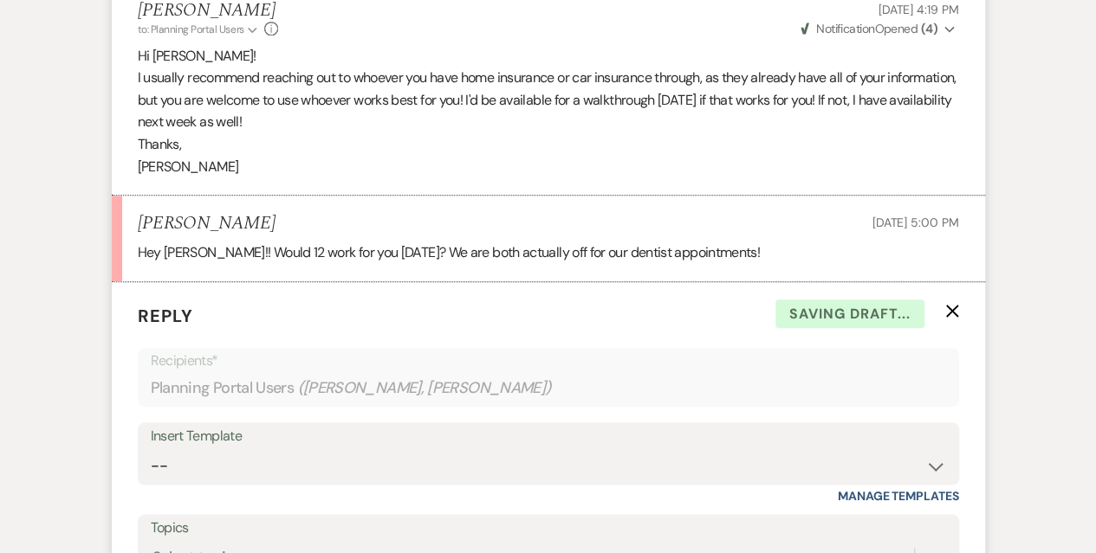
click at [642, 157] on p "[PERSON_NAME]" at bounding box center [548, 167] width 821 height 23
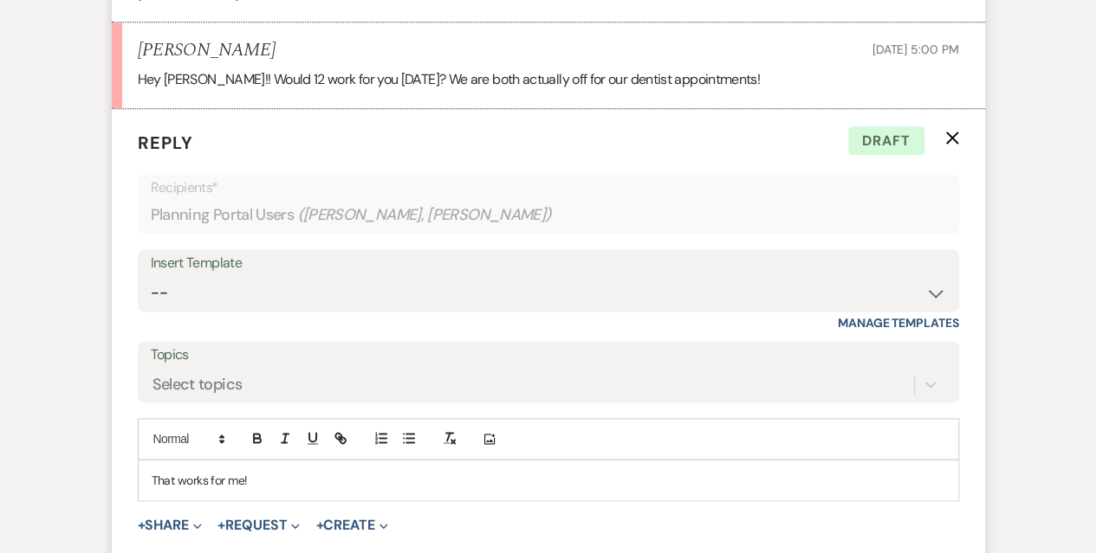
scroll to position [1034, 0]
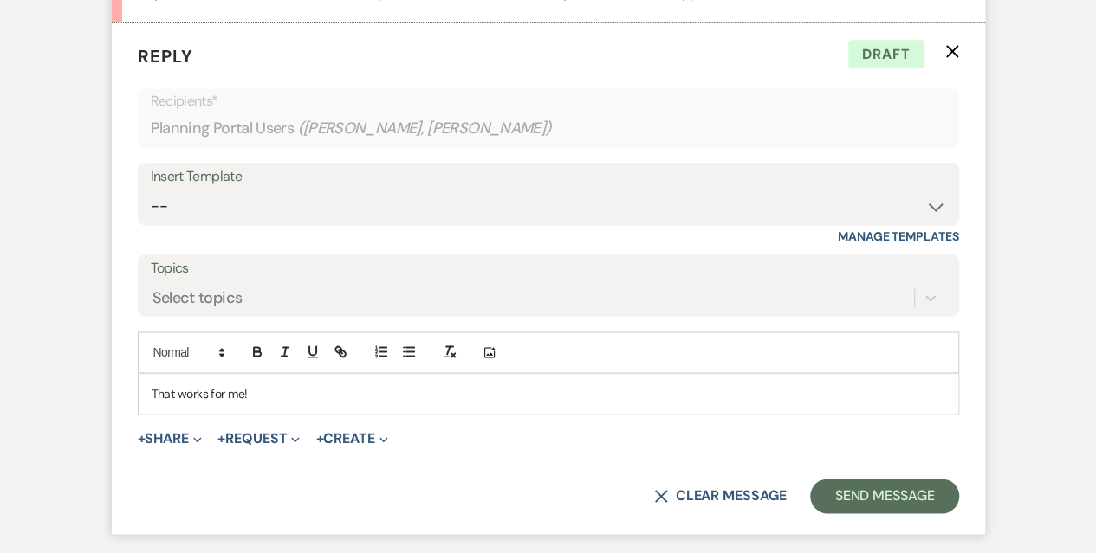
click at [269, 390] on p "That works for me!" at bounding box center [548, 394] width 793 height 19
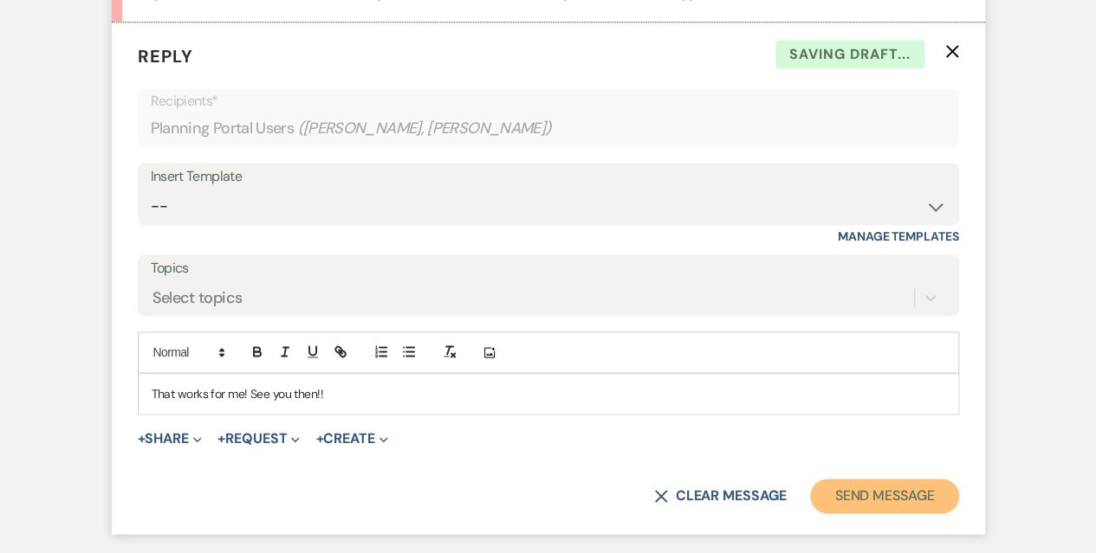
click at [893, 488] on button "Send Message" at bounding box center [884, 496] width 148 height 35
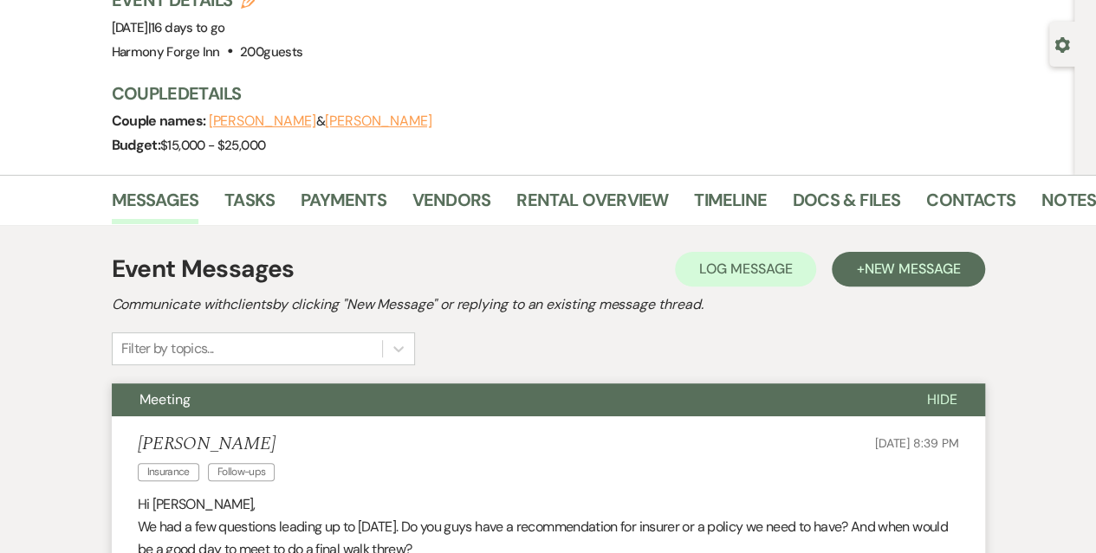
scroll to position [0, 0]
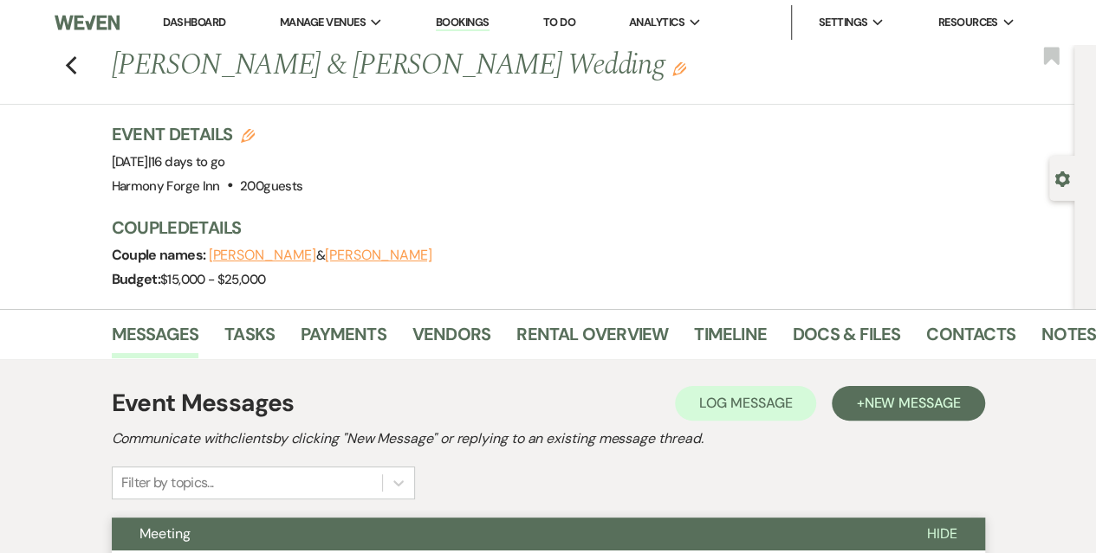
click at [211, 18] on link "Dashboard" at bounding box center [194, 22] width 62 height 15
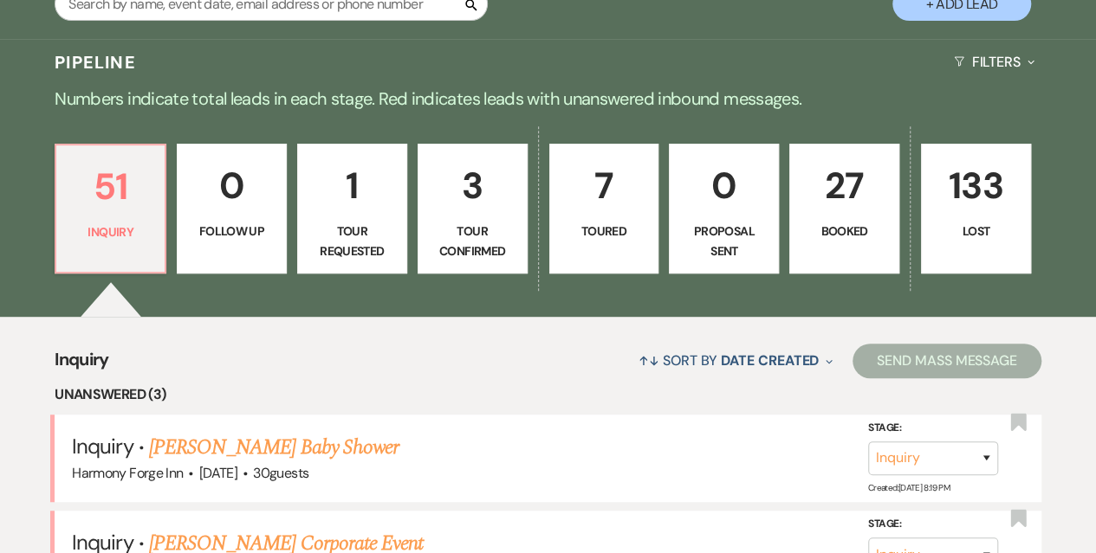
scroll to position [433, 0]
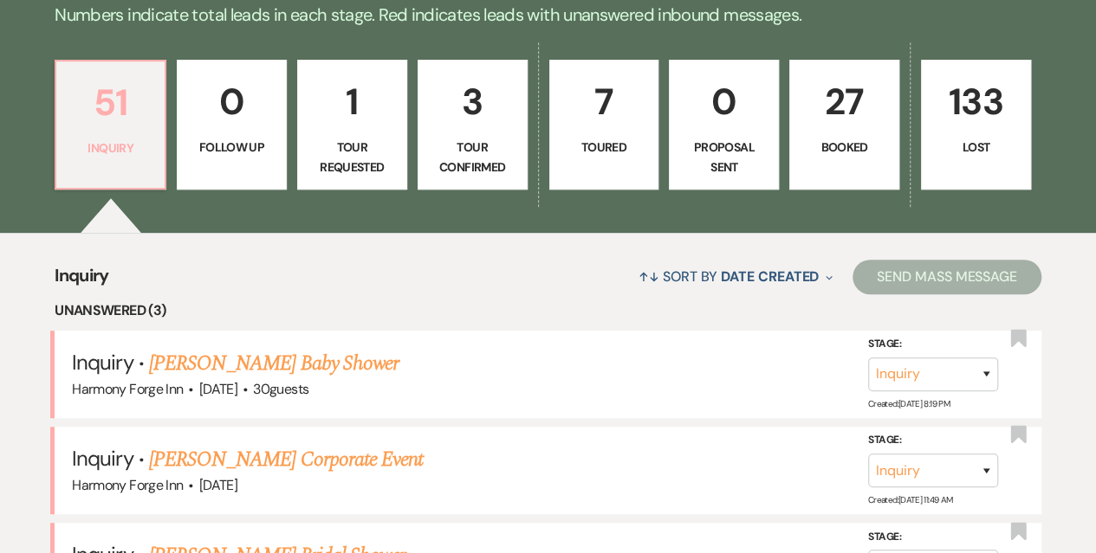
click at [106, 157] on p "Inquiry" at bounding box center [110, 148] width 87 height 19
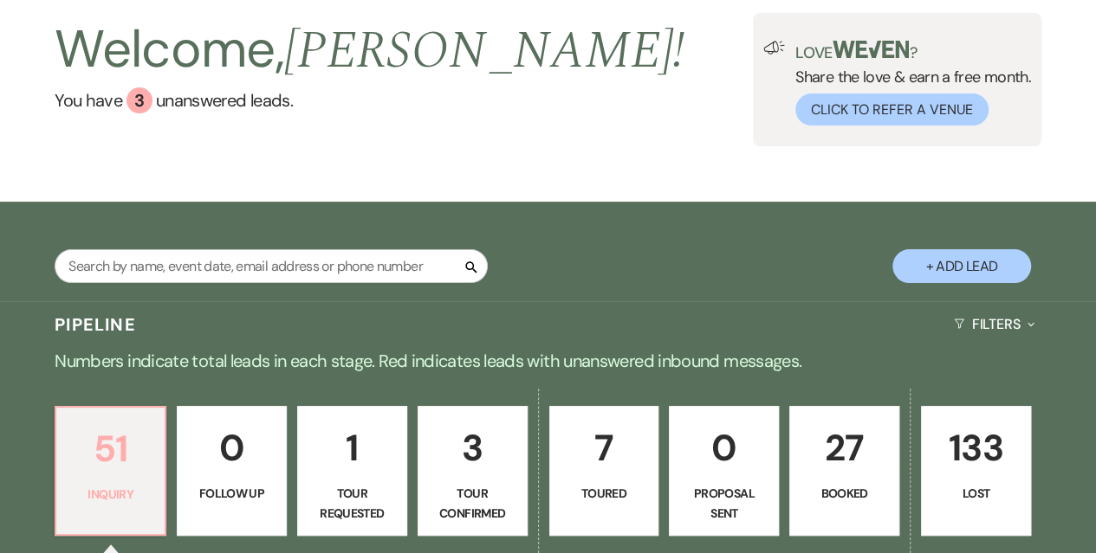
scroll to position [0, 0]
